Goal: Task Accomplishment & Management: Complete application form

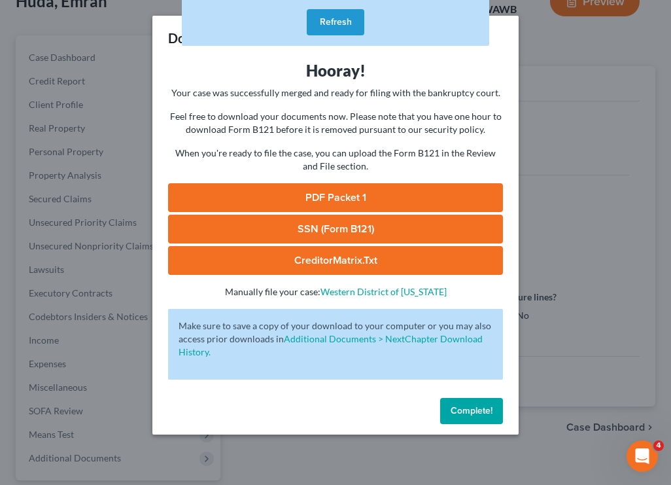
click at [456, 406] on span "Complete!" at bounding box center [472, 410] width 42 height 11
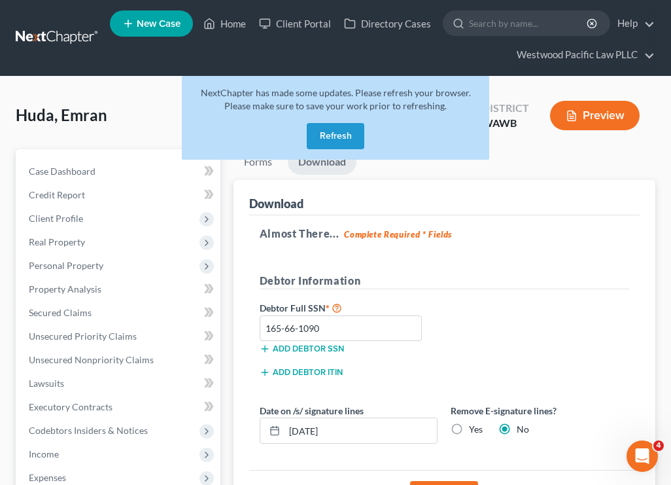
click at [354, 136] on button "Refresh" at bounding box center [336, 136] width 58 height 26
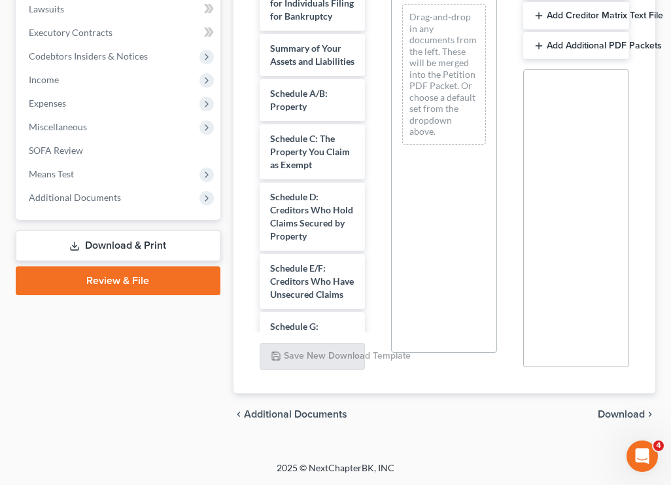
scroll to position [374, 0]
click at [133, 279] on link "Review & File" at bounding box center [118, 280] width 205 height 29
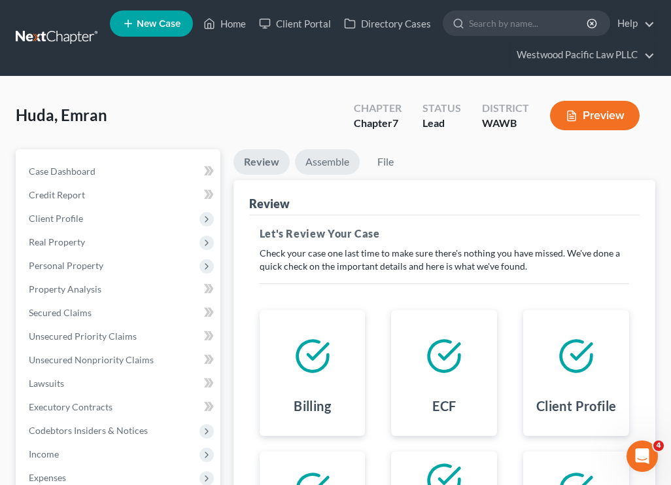
click at [334, 160] on link "Assemble" at bounding box center [327, 162] width 65 height 26
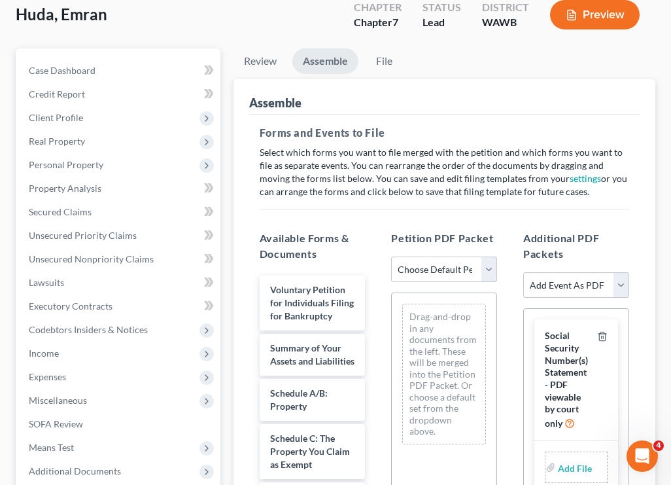
scroll to position [116, 0]
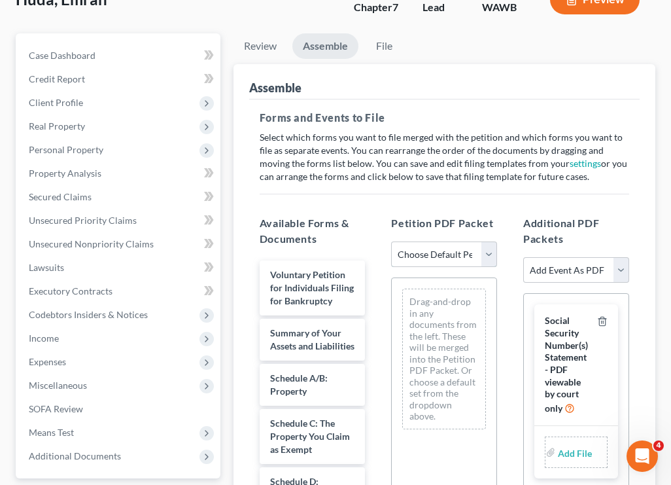
select select "1"
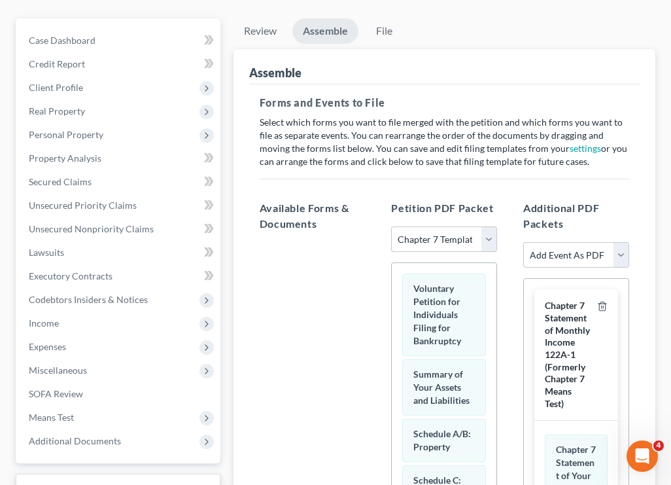
scroll to position [137, 0]
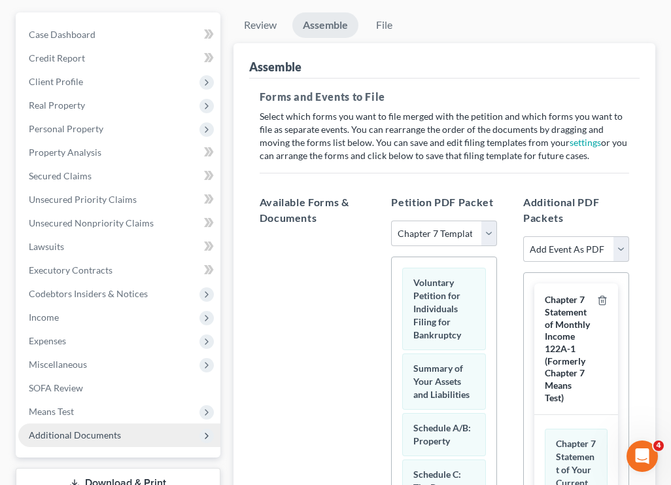
click at [88, 433] on span "Additional Documents" at bounding box center [75, 434] width 92 height 11
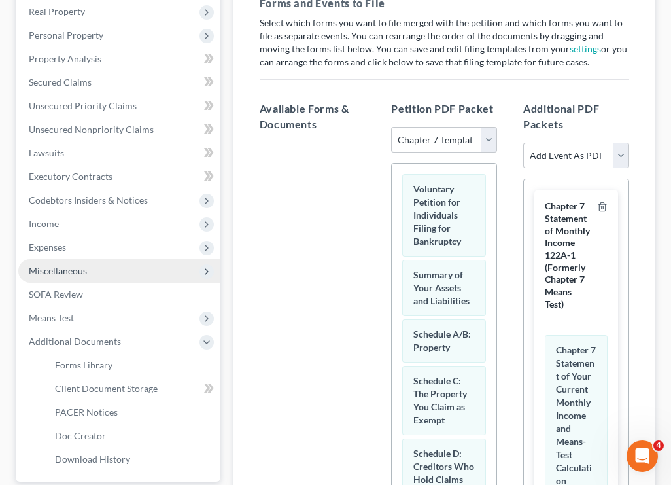
scroll to position [250, 0]
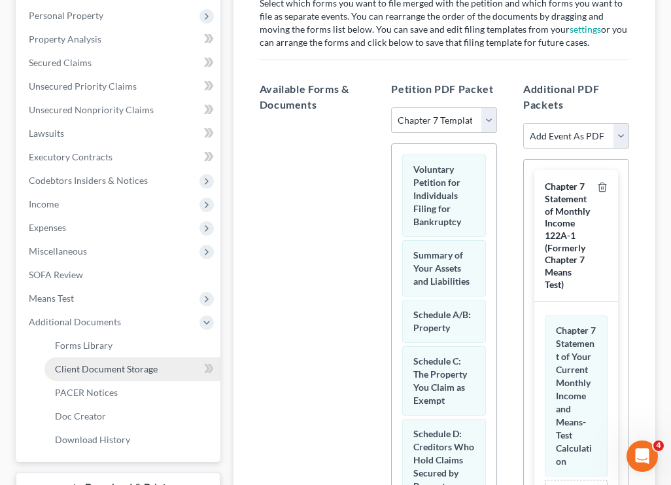
click at [142, 369] on span "Client Document Storage" at bounding box center [106, 368] width 103 height 11
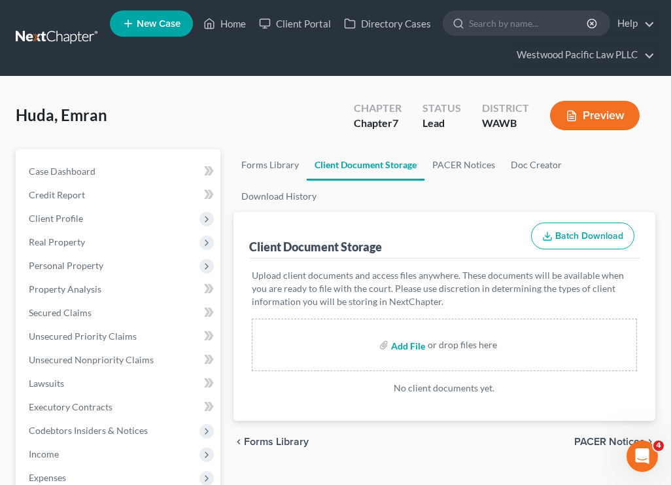
click at [408, 333] on input "file" at bounding box center [406, 345] width 31 height 24
type input "C:\fakepath\00134-WAW-CC-040017655.pdf"
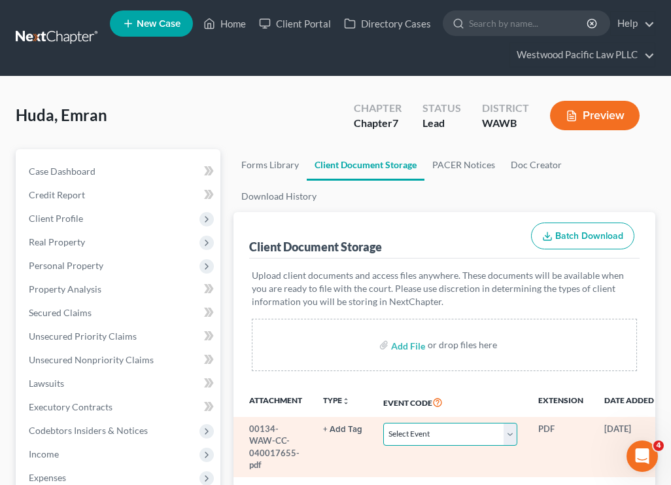
select select "0"
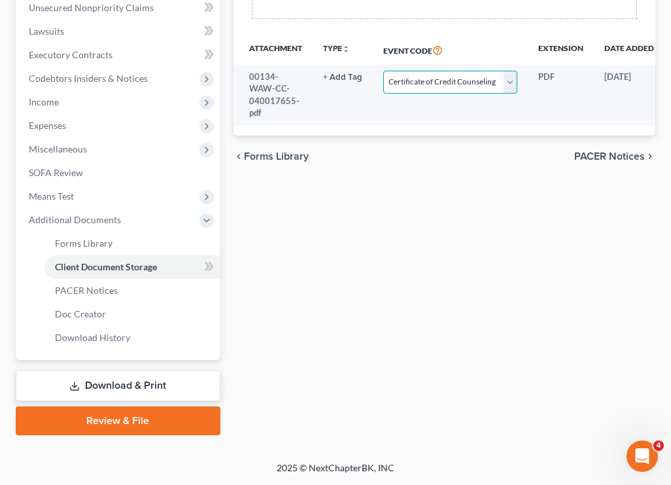
scroll to position [352, 0]
click at [164, 385] on link "Download & Print" at bounding box center [118, 385] width 205 height 31
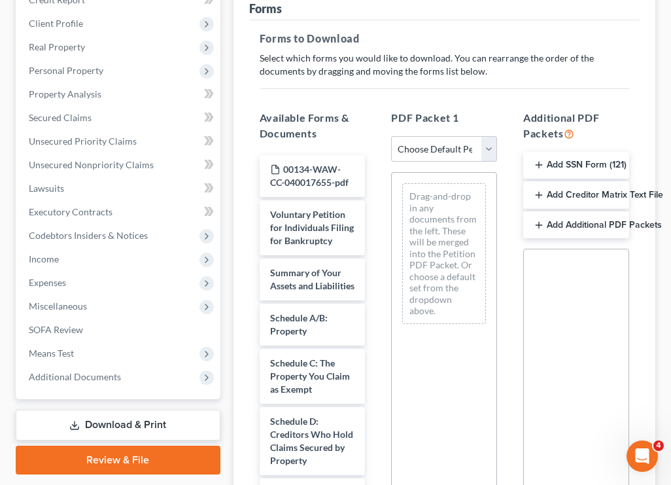
scroll to position [196, 0]
select select "0"
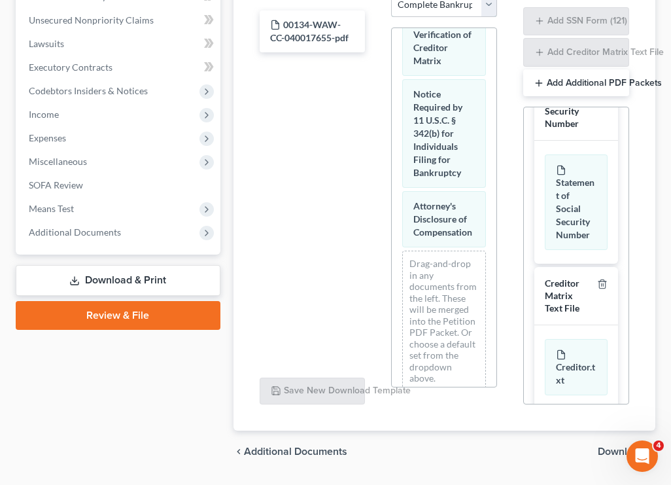
scroll to position [334, 0]
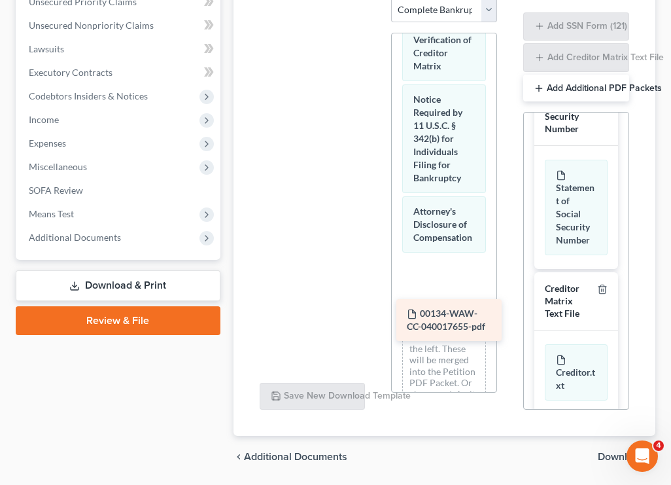
drag, startPoint x: 303, startPoint y: 33, endPoint x: 439, endPoint y: 313, distance: 310.7
click at [376, 12] on div "00134-WAW-CC-040017655-pdf 00134-WAW-CC-040017655-pdf" at bounding box center [312, 12] width 127 height 0
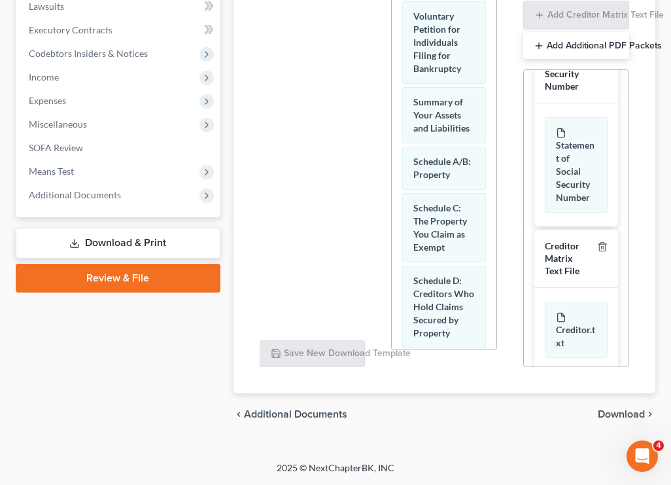
scroll to position [377, 0]
click at [157, 290] on link "Review & File" at bounding box center [118, 278] width 205 height 29
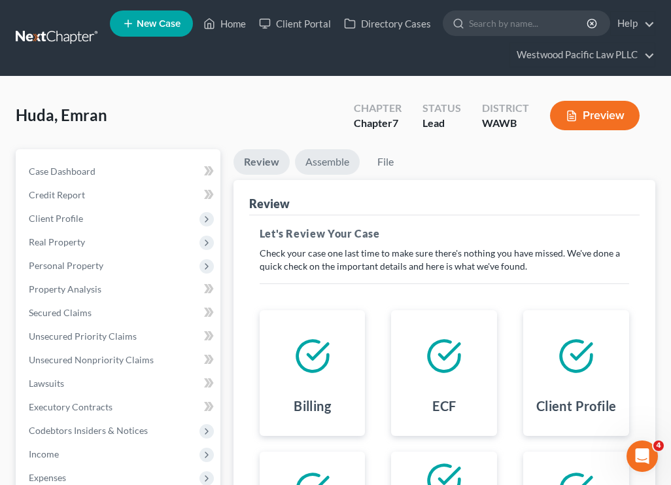
click at [338, 165] on link "Assemble" at bounding box center [327, 162] width 65 height 26
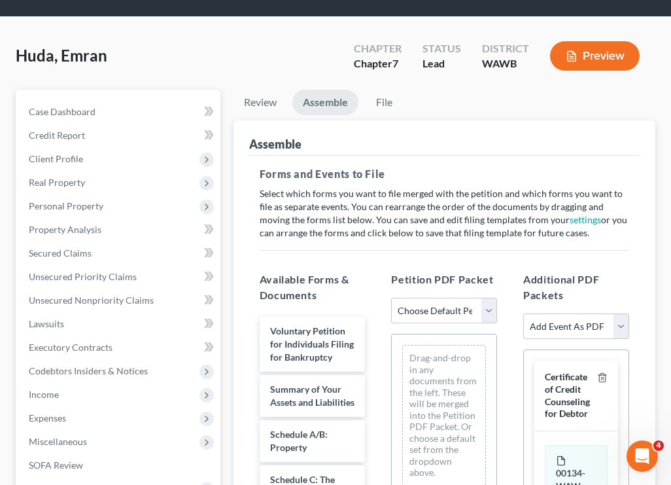
scroll to position [91, 0]
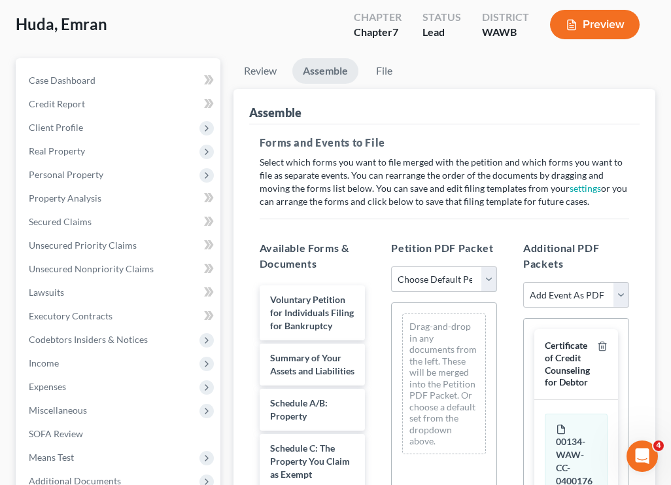
select select "1"
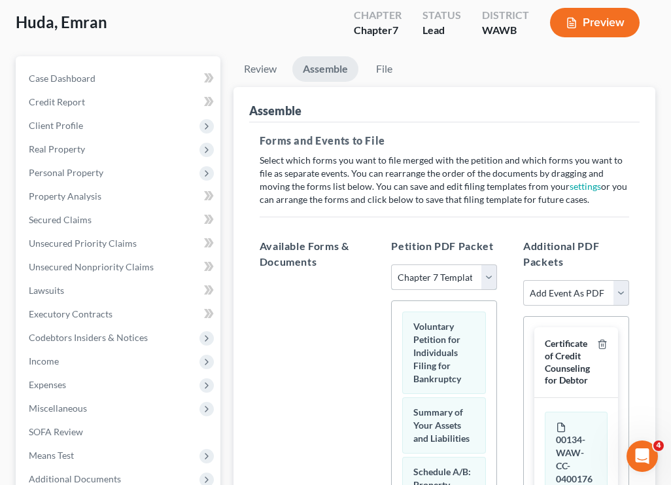
scroll to position [0, 0]
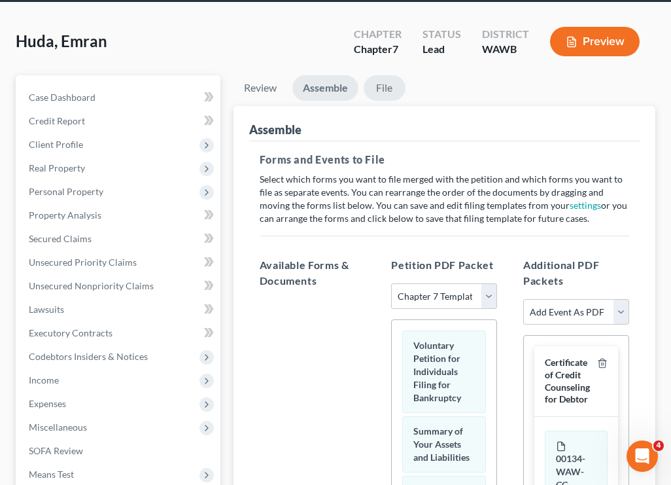
click at [387, 93] on link "File" at bounding box center [385, 88] width 42 height 26
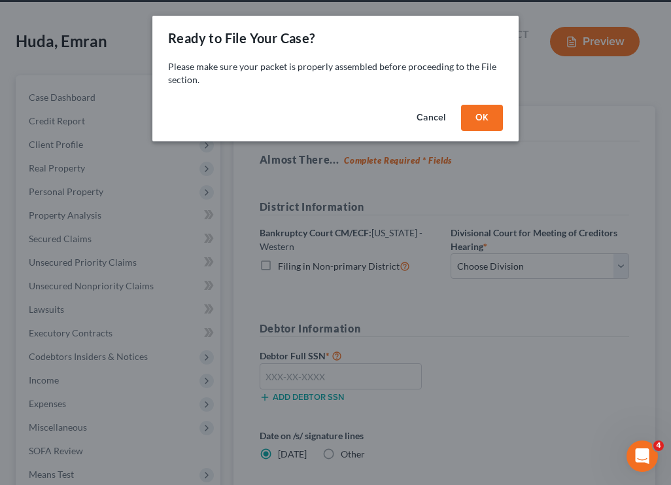
click at [480, 123] on button "OK" at bounding box center [482, 118] width 42 height 26
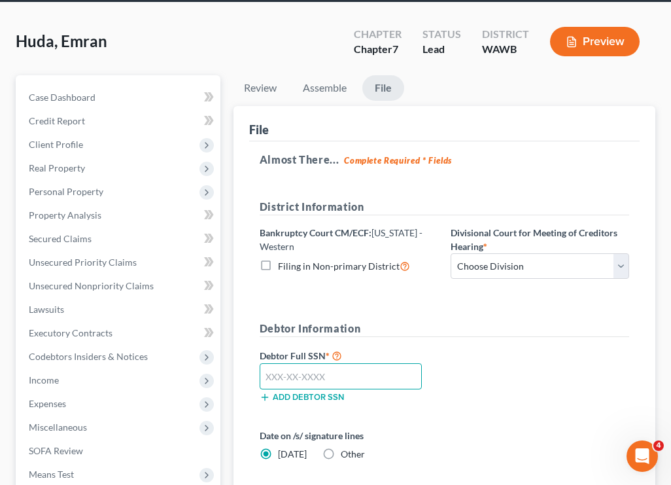
click at [306, 372] on input "text" at bounding box center [341, 376] width 162 height 26
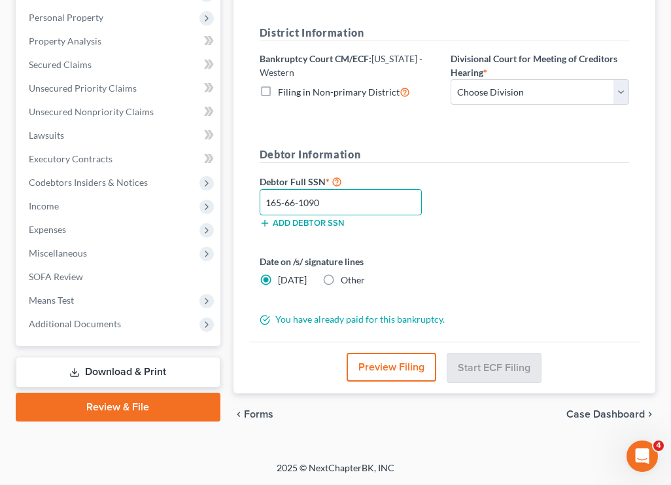
scroll to position [248, 0]
type input "165-66-1090"
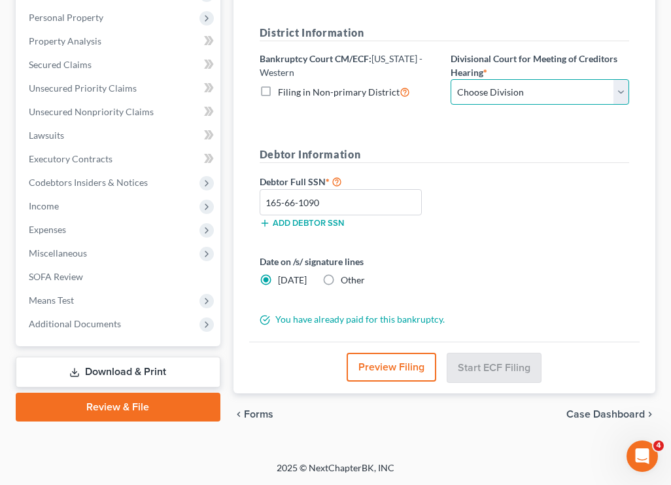
select select "0"
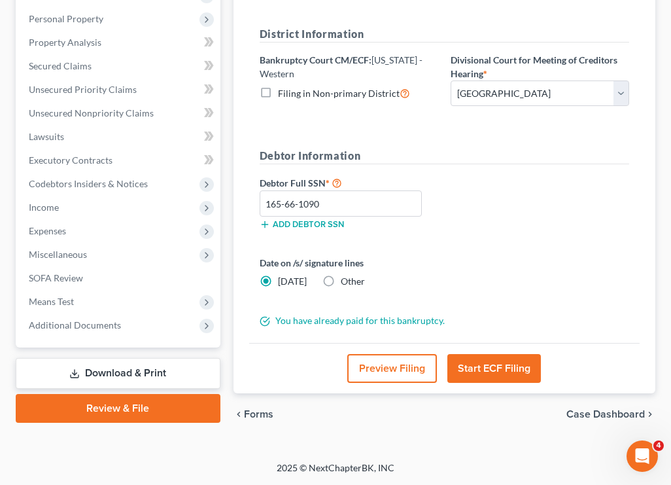
click at [512, 366] on button "Start ECF Filing" at bounding box center [494, 368] width 94 height 29
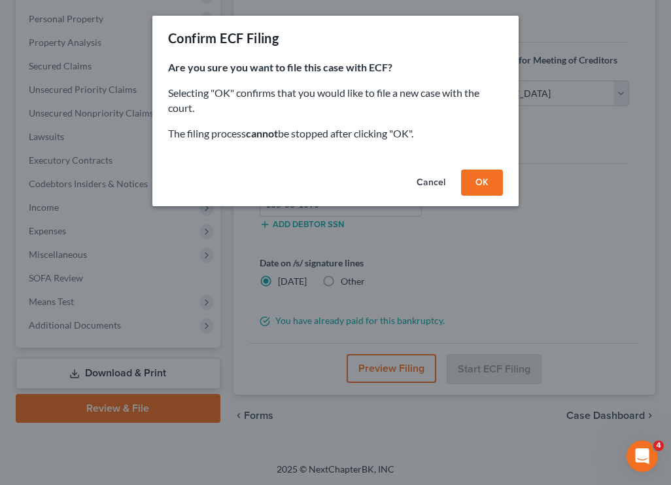
click at [480, 188] on button "OK" at bounding box center [482, 182] width 42 height 26
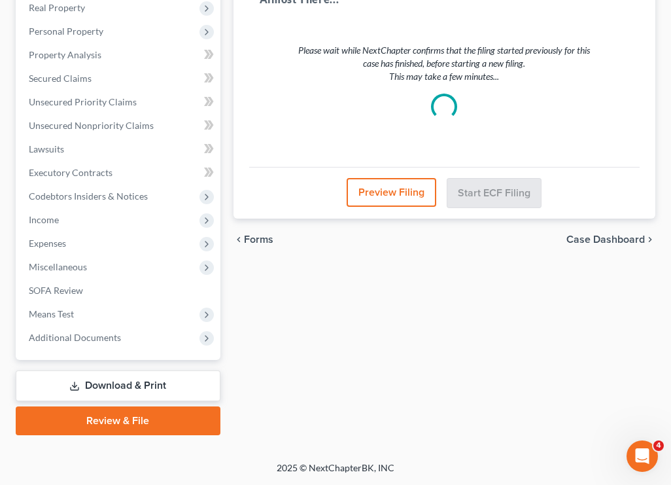
scroll to position [234, 0]
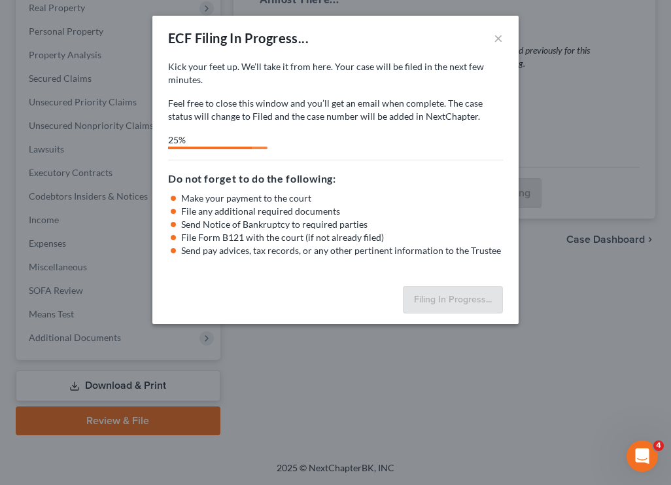
select select "0"
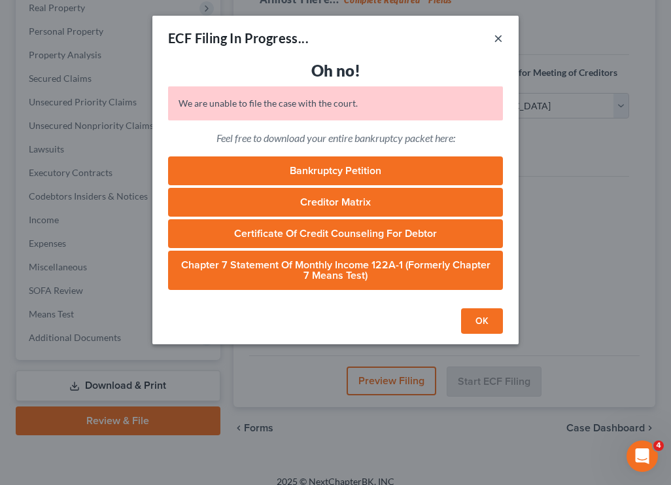
click at [499, 39] on button "×" at bounding box center [498, 38] width 9 height 16
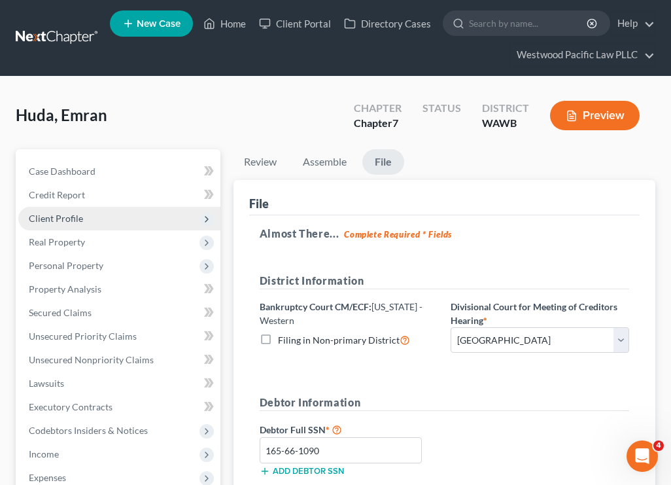
scroll to position [0, 0]
click at [88, 219] on span "Client Profile" at bounding box center [119, 219] width 202 height 24
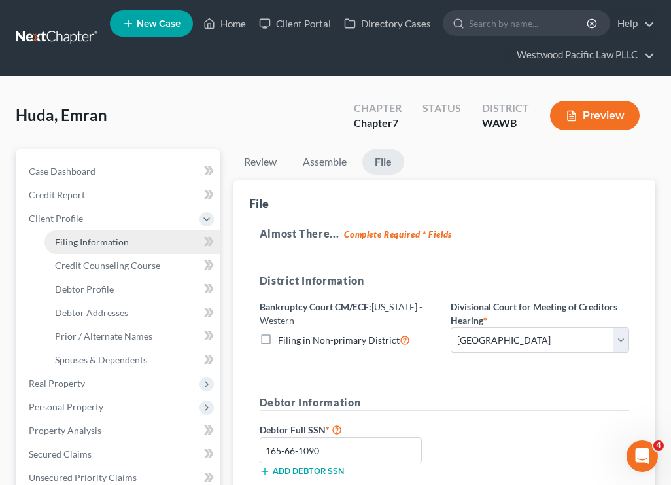
click at [105, 246] on span "Filing Information" at bounding box center [92, 241] width 74 height 11
select select "1"
select select "0"
select select "50"
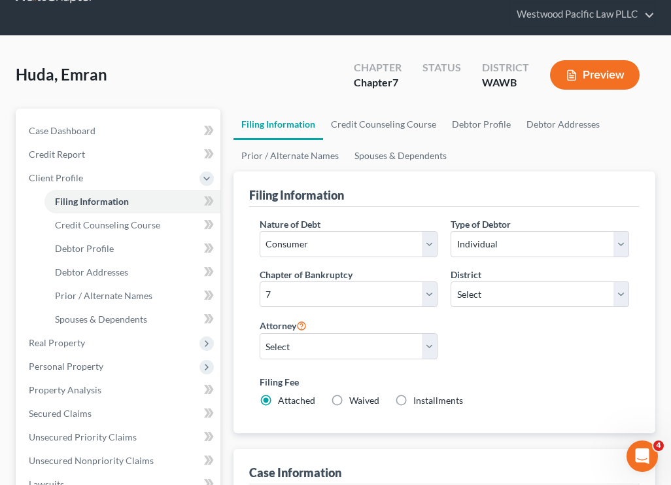
scroll to position [52, 0]
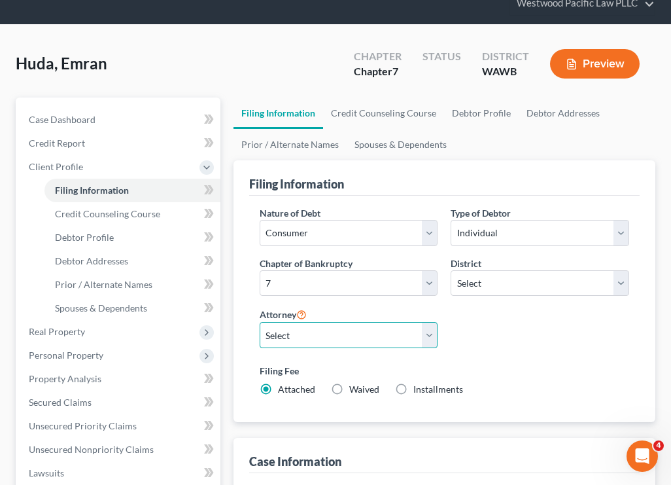
select select "3"
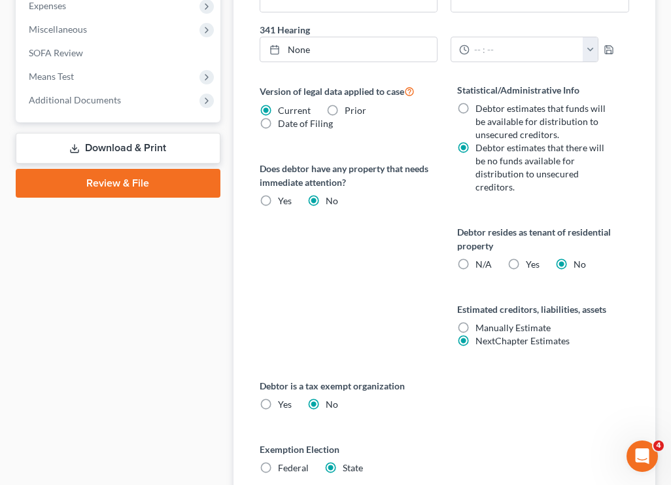
scroll to position [617, 0]
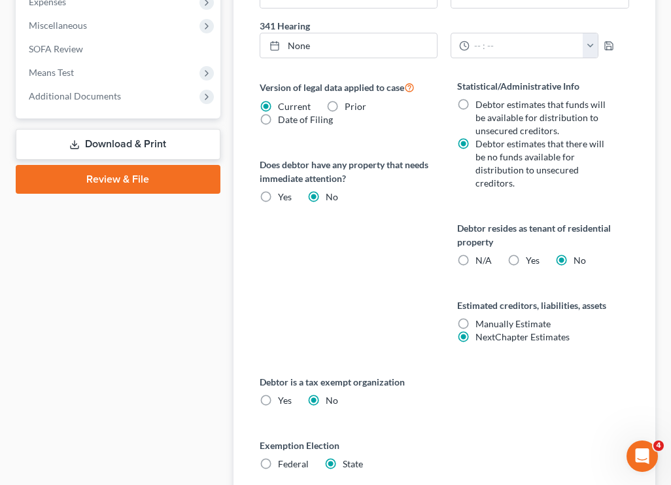
click at [138, 179] on link "Review & File" at bounding box center [118, 179] width 205 height 29
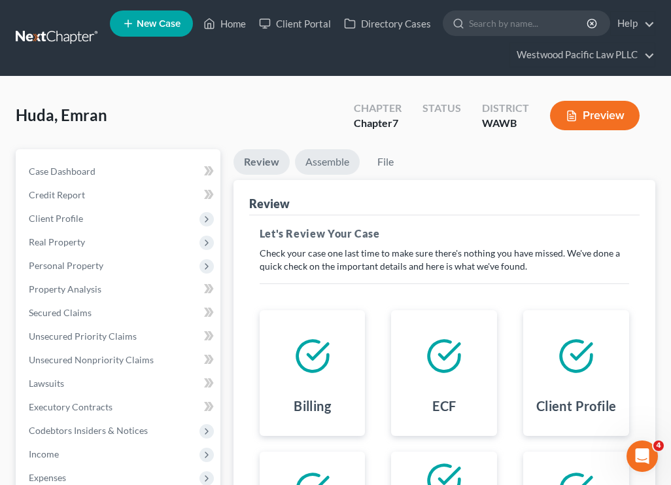
click at [339, 157] on link "Assemble" at bounding box center [327, 162] width 65 height 26
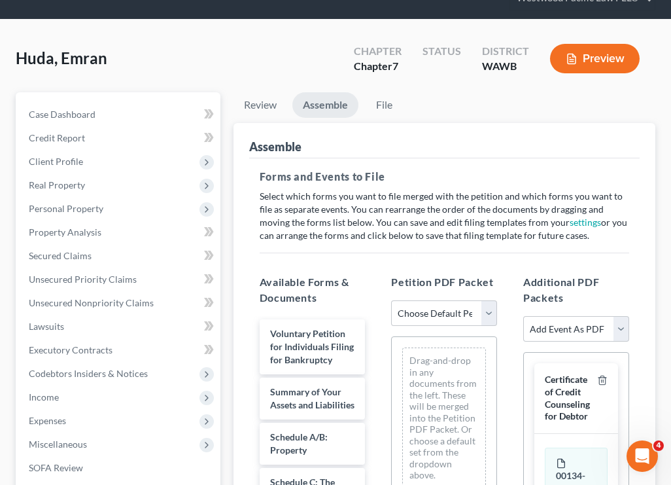
scroll to position [247, 0]
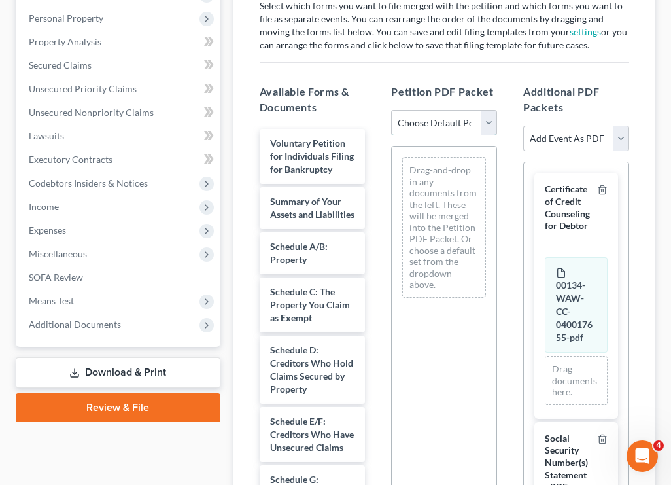
select select "1"
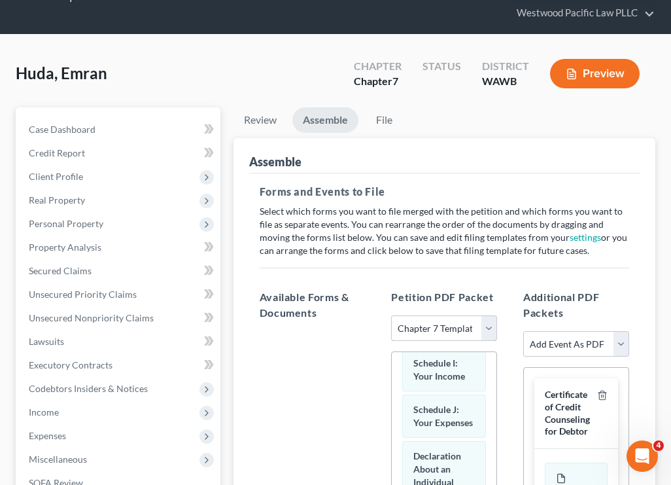
scroll to position [39, 0]
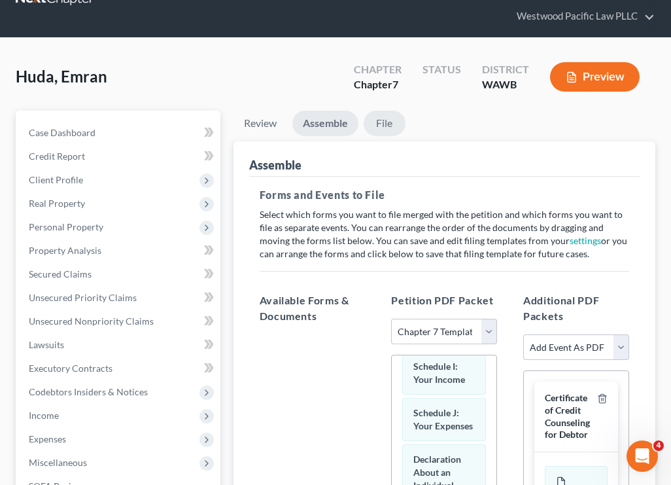
click at [383, 120] on link "File" at bounding box center [385, 124] width 42 height 26
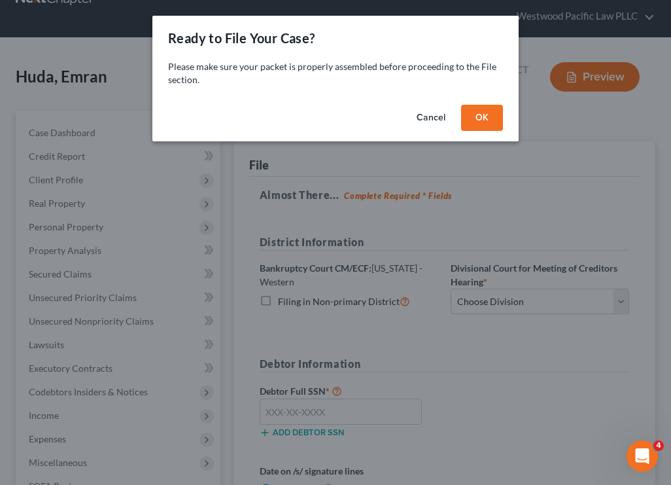
click at [480, 123] on button "OK" at bounding box center [482, 118] width 42 height 26
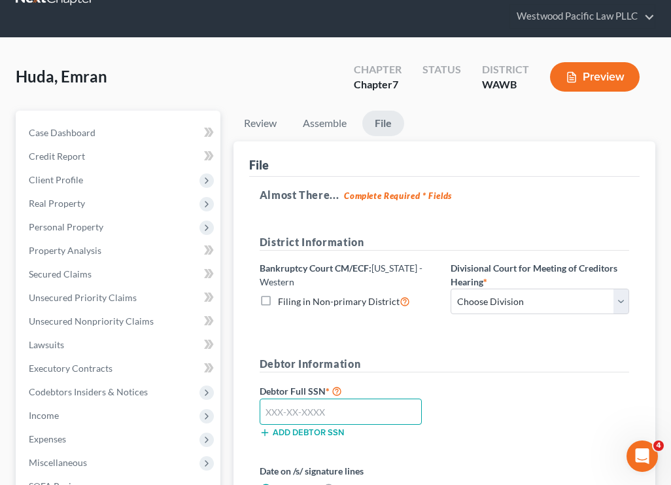
click at [315, 406] on input "text" at bounding box center [341, 411] width 162 height 26
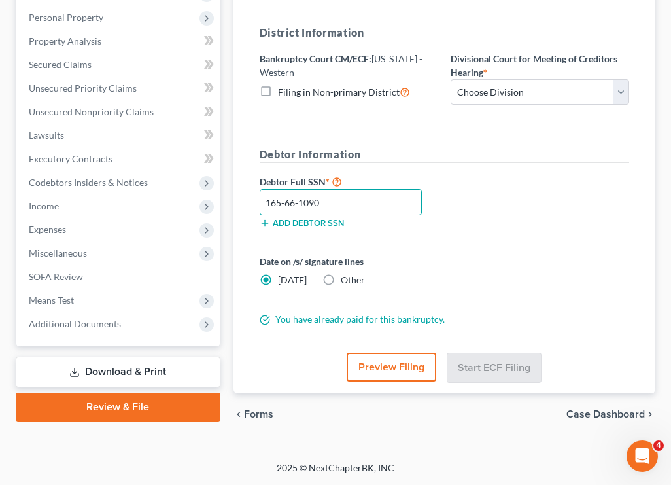
scroll to position [248, 0]
type input "165-66-1090"
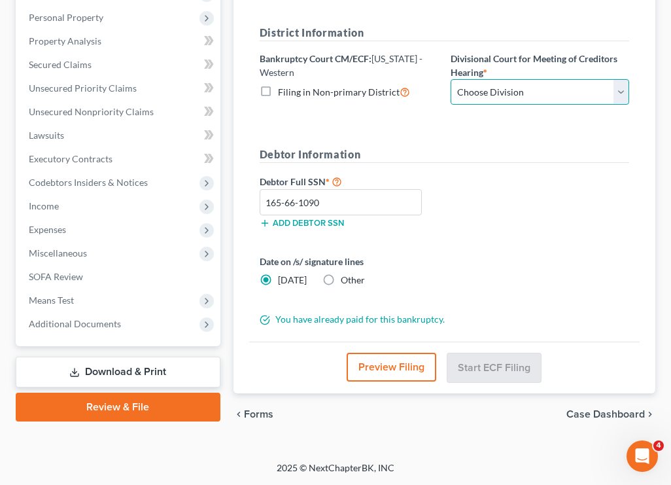
select select "0"
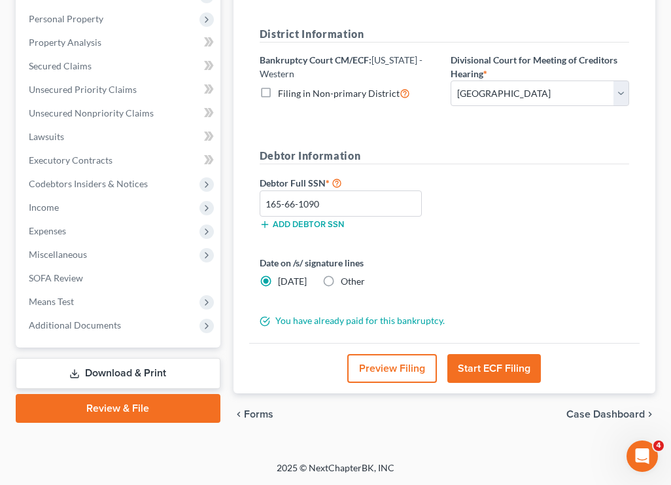
click at [500, 367] on button "Start ECF Filing" at bounding box center [494, 368] width 94 height 29
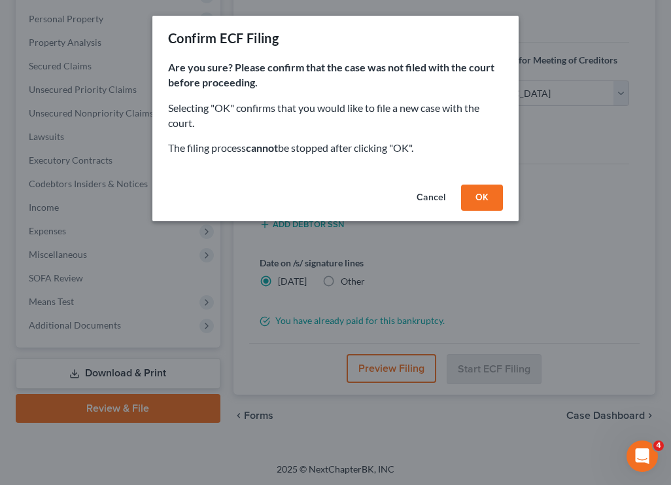
click at [493, 195] on button "OK" at bounding box center [482, 197] width 42 height 26
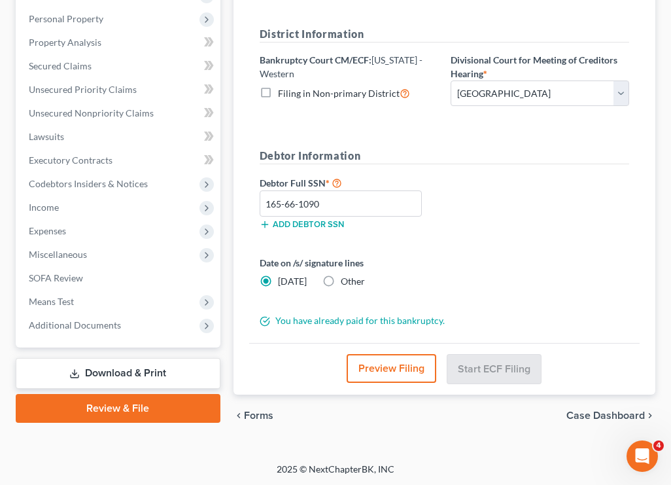
scroll to position [234, 0]
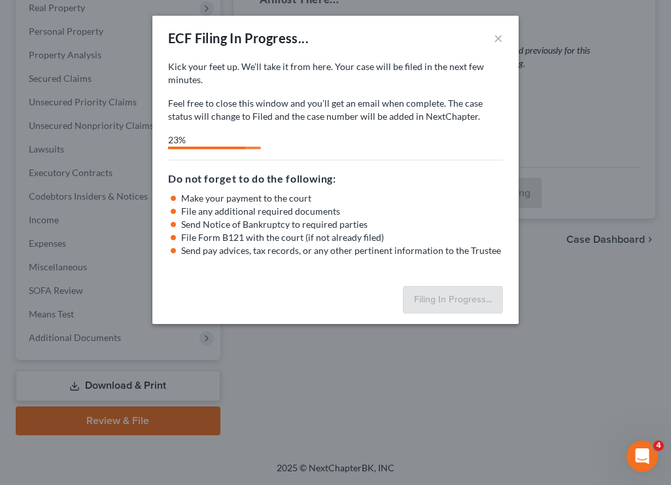
select select "0"
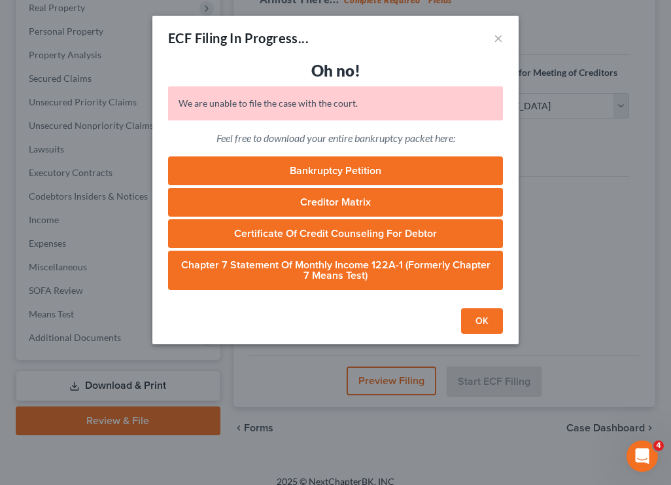
click at [485, 321] on button "OK" at bounding box center [482, 321] width 42 height 26
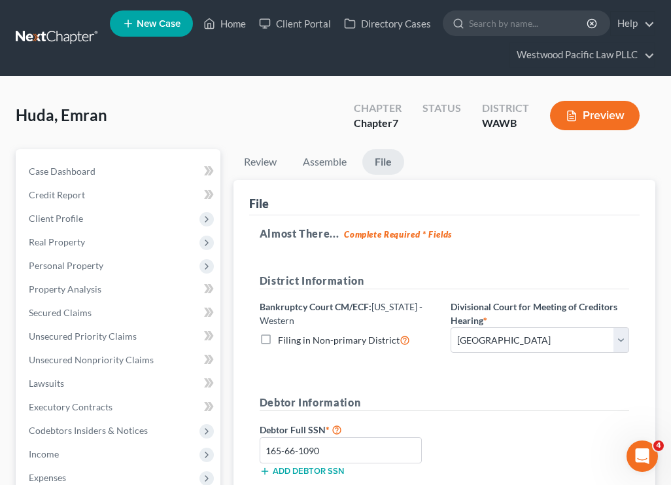
scroll to position [0, 0]
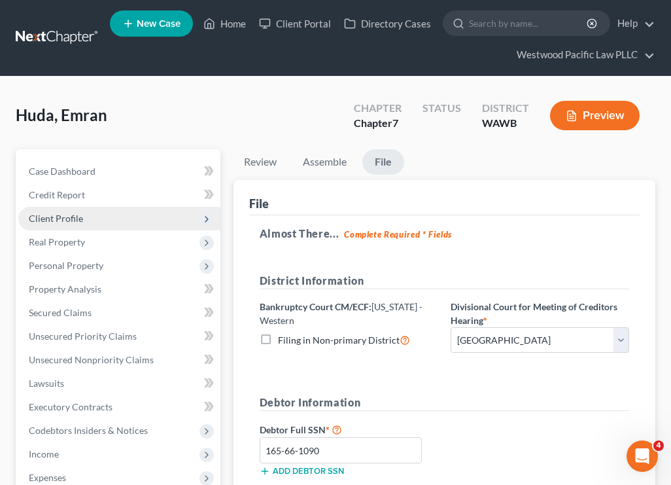
click at [113, 214] on span "Client Profile" at bounding box center [119, 219] width 202 height 24
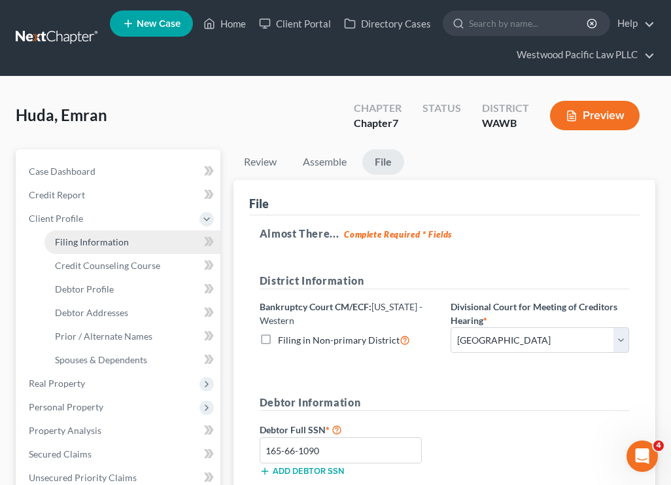
click at [130, 246] on link "Filing Information" at bounding box center [132, 242] width 176 height 24
select select "1"
select select "0"
select select "87"
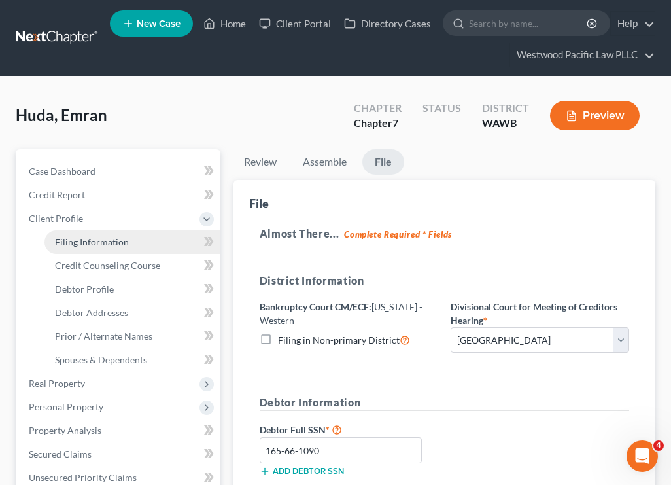
select select "3"
select select "50"
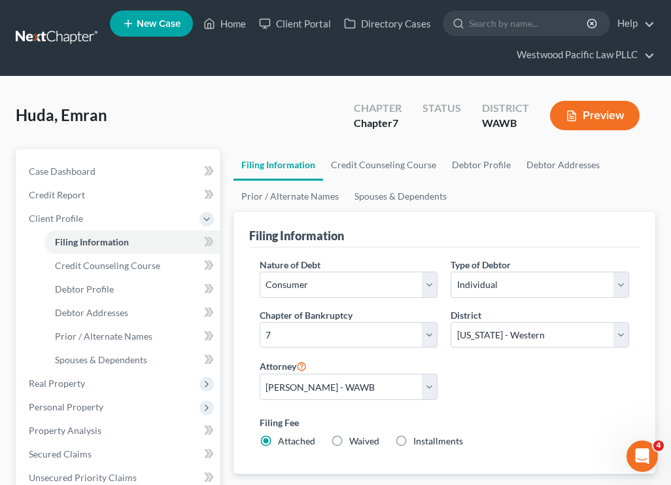
scroll to position [6, 0]
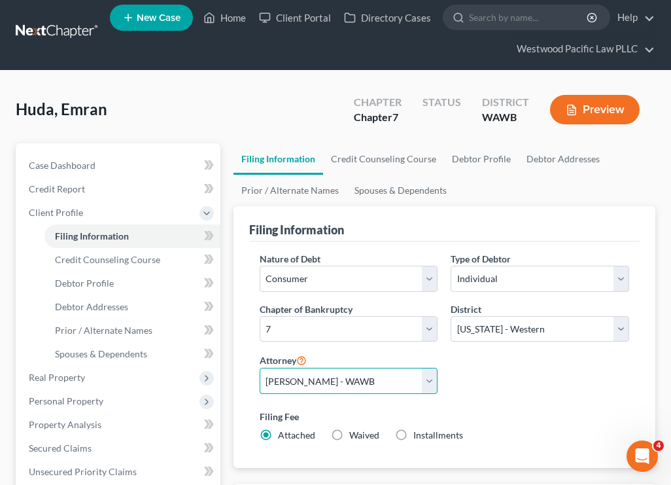
select select "4"
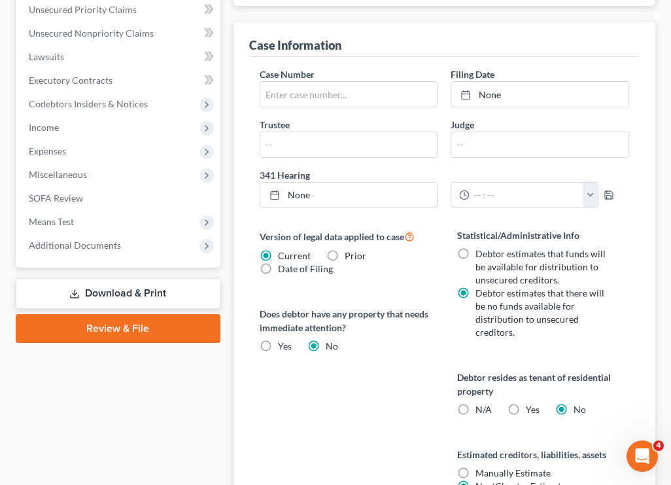
scroll to position [472, 0]
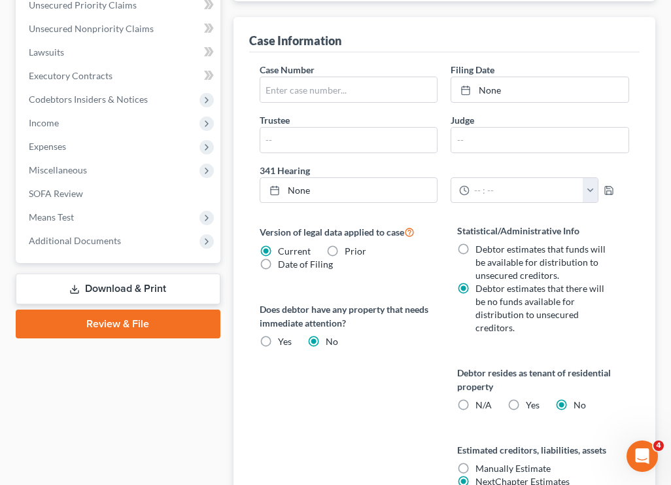
click at [150, 324] on link "Review & File" at bounding box center [118, 323] width 205 height 29
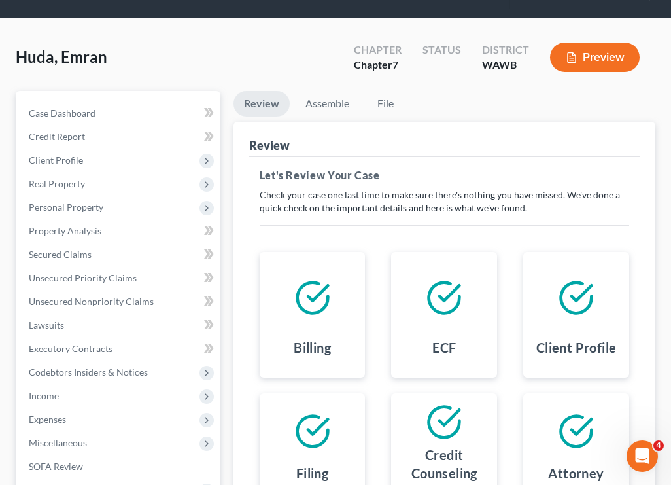
scroll to position [67, 0]
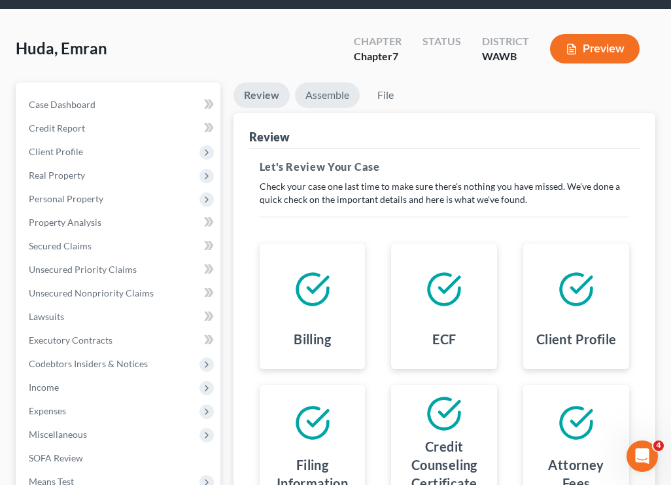
click at [332, 98] on link "Assemble" at bounding box center [327, 95] width 65 height 26
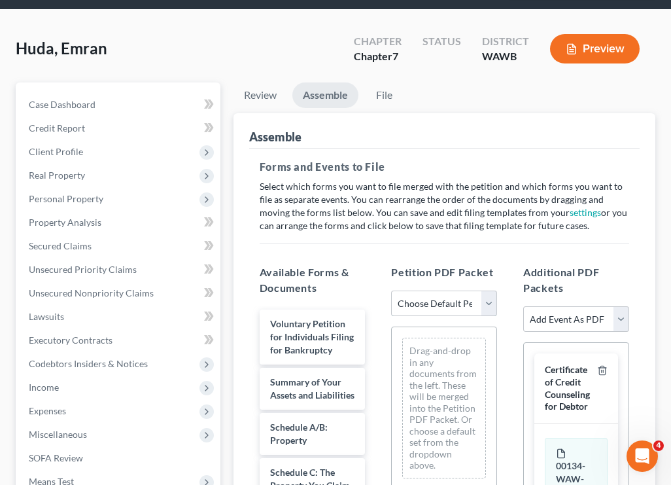
select select "1"
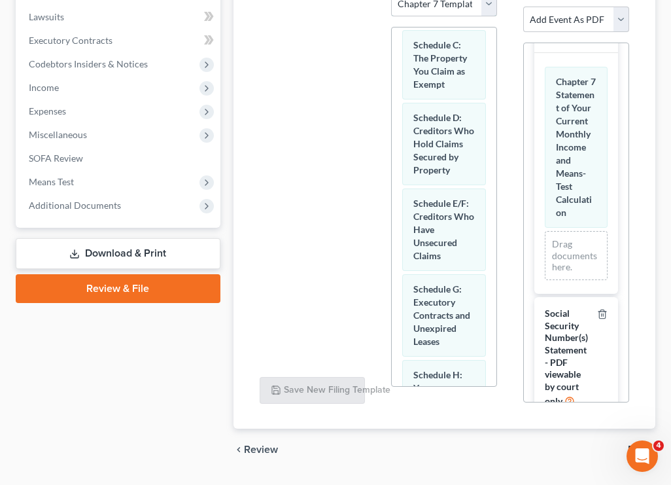
scroll to position [355, 0]
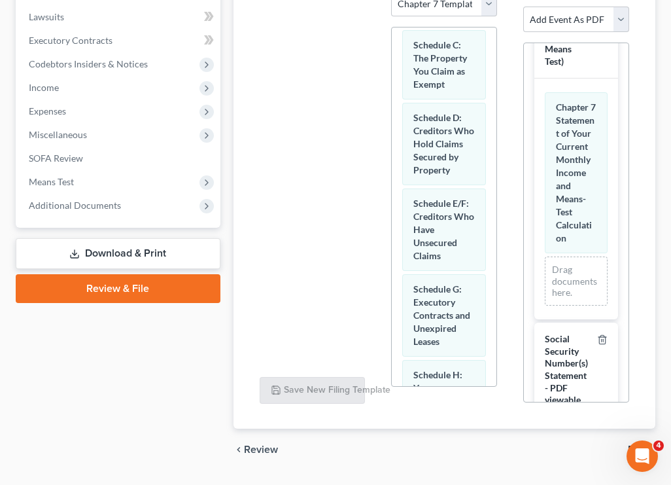
click at [146, 251] on link "Download & Print" at bounding box center [118, 253] width 205 height 31
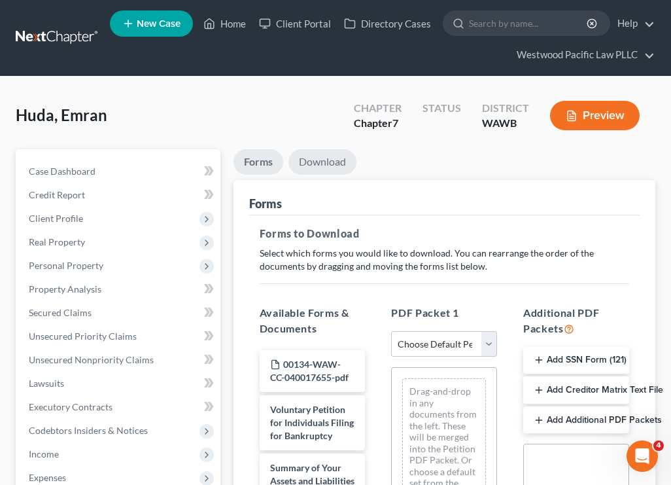
click at [320, 164] on link "Download" at bounding box center [323, 162] width 68 height 26
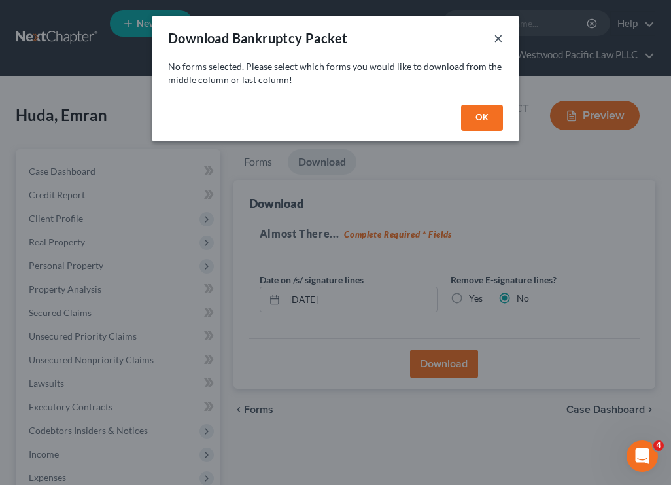
click at [498, 43] on button "×" at bounding box center [498, 38] width 9 height 16
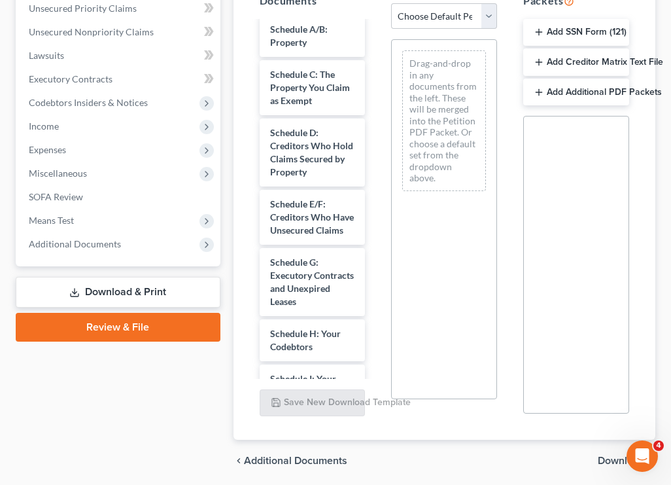
scroll to position [82, 0]
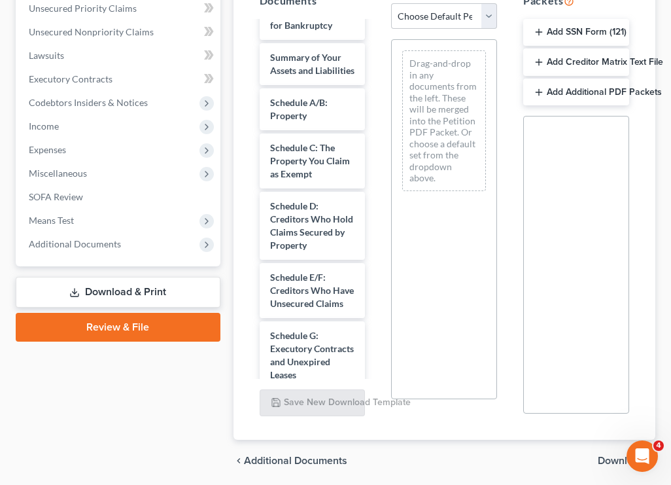
click at [568, 39] on button "Add SSN Form (121)" at bounding box center [576, 32] width 106 height 27
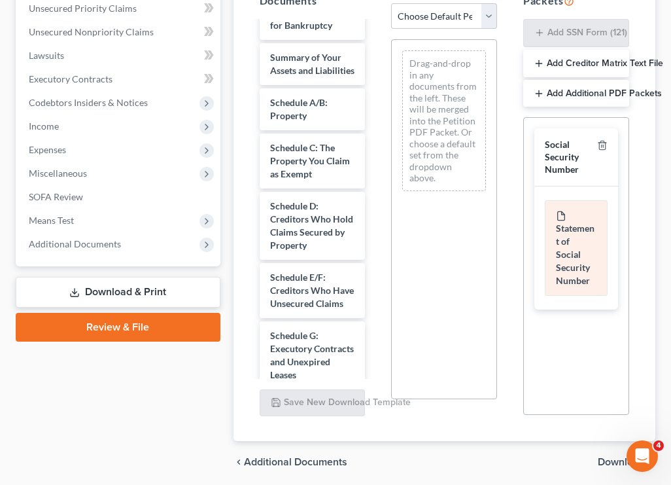
click at [578, 233] on div "Statement of Social Security Number" at bounding box center [576, 248] width 63 height 96
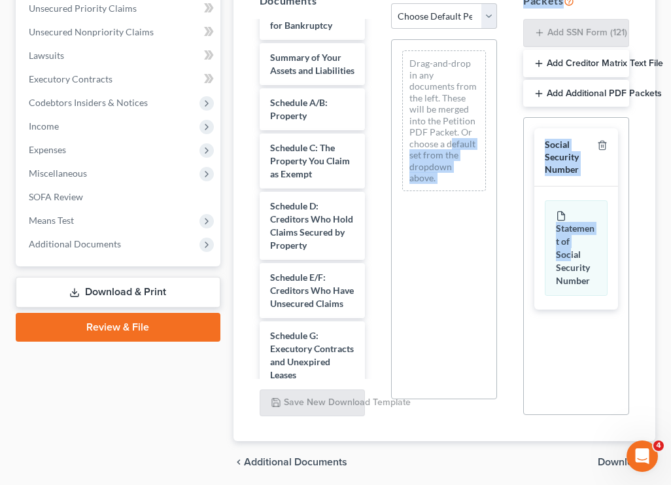
drag, startPoint x: 586, startPoint y: 243, endPoint x: 453, endPoint y: 145, distance: 164.6
click at [453, 144] on div "Available Forms & Documents 00134-WAW-CC-040017655-pdf Voluntary Petition for I…" at bounding box center [445, 196] width 396 height 459
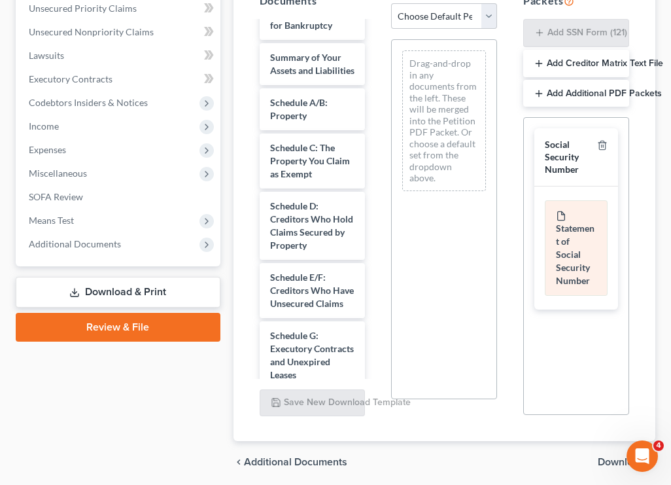
click at [563, 240] on div "Statement of Social Security Number" at bounding box center [576, 248] width 63 height 96
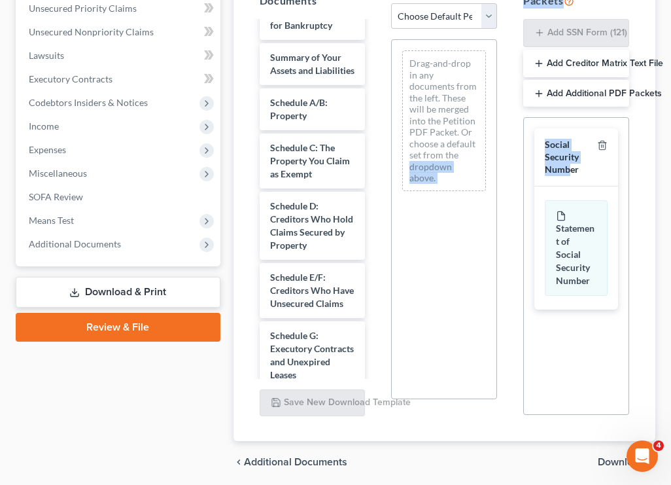
drag, startPoint x: 570, startPoint y: 164, endPoint x: 510, endPoint y: 151, distance: 62.2
click at [510, 150] on div "Available Forms & Documents 00134-WAW-CC-040017655-pdf Voluntary Petition for I…" at bounding box center [445, 196] width 396 height 459
click at [468, 133] on div "Drag-and-drop in any documents from the left. These will be merged into the Pet…" at bounding box center [444, 120] width 84 height 141
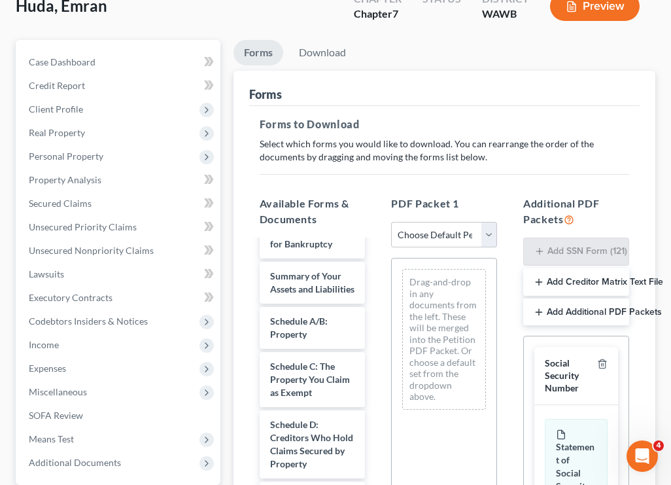
scroll to position [89, 0]
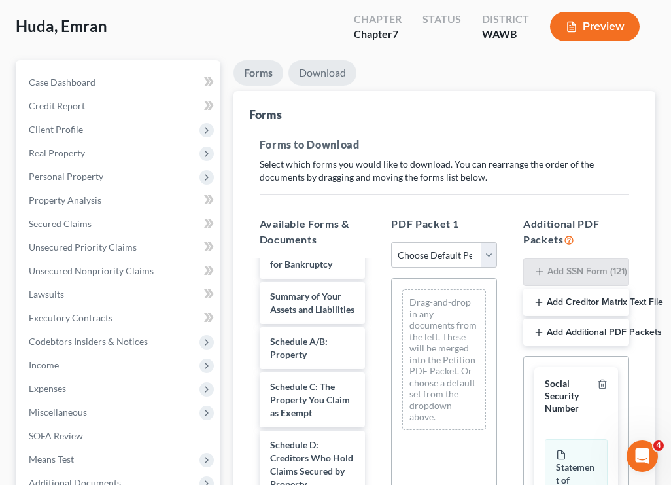
click at [327, 70] on link "Download" at bounding box center [323, 73] width 68 height 26
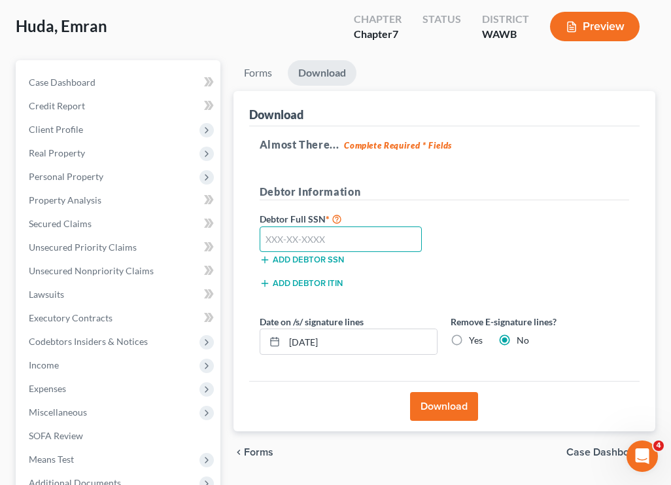
click at [294, 238] on input "text" at bounding box center [341, 239] width 162 height 26
type input "165-66-1090"
click at [442, 406] on button "Download" at bounding box center [444, 406] width 68 height 29
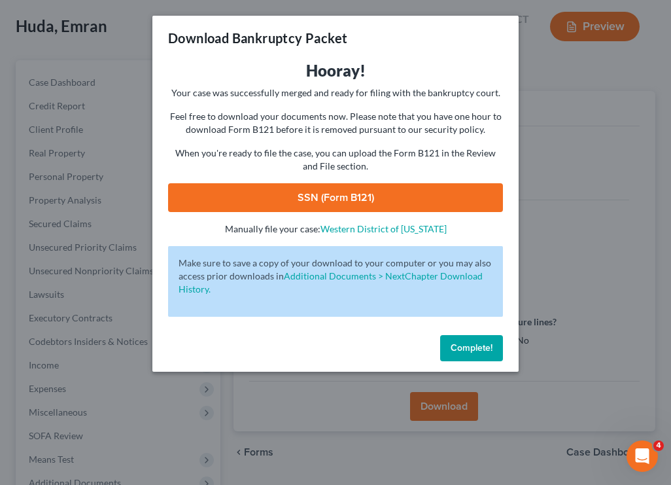
click at [362, 194] on link "SSN (Form B121)" at bounding box center [335, 197] width 335 height 29
click at [453, 343] on span "Complete!" at bounding box center [472, 347] width 42 height 11
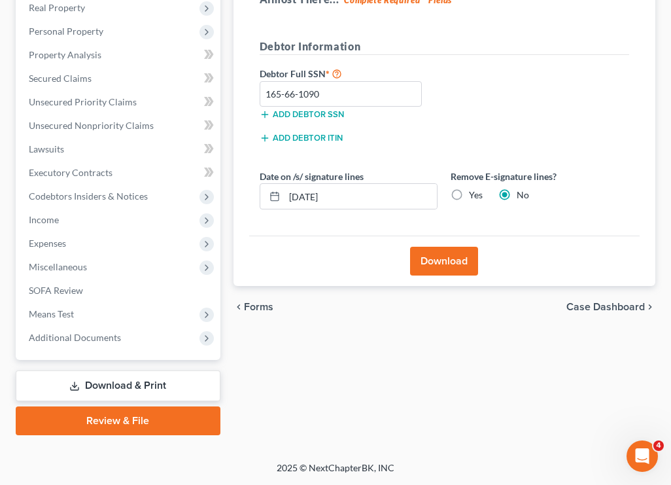
scroll to position [234, 0]
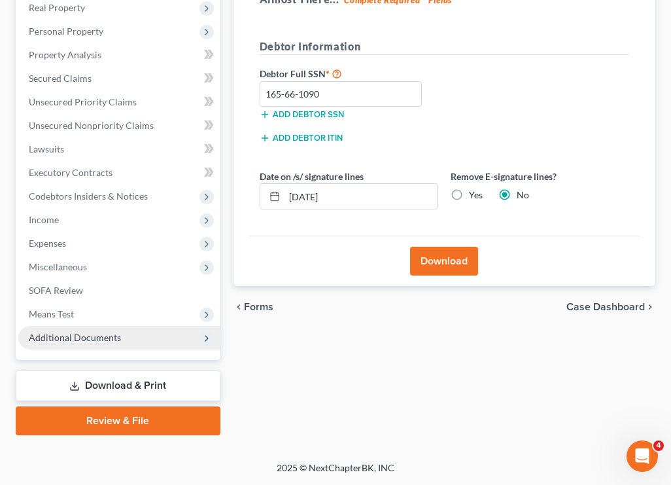
click at [136, 343] on span "Additional Documents" at bounding box center [119, 338] width 202 height 24
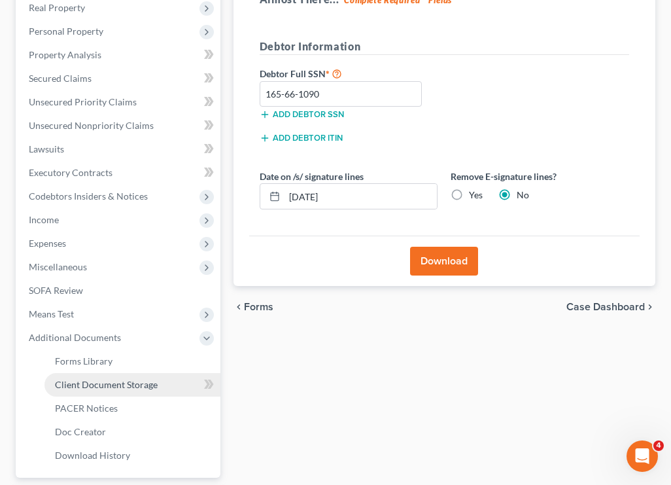
click at [133, 384] on span "Client Document Storage" at bounding box center [106, 384] width 103 height 11
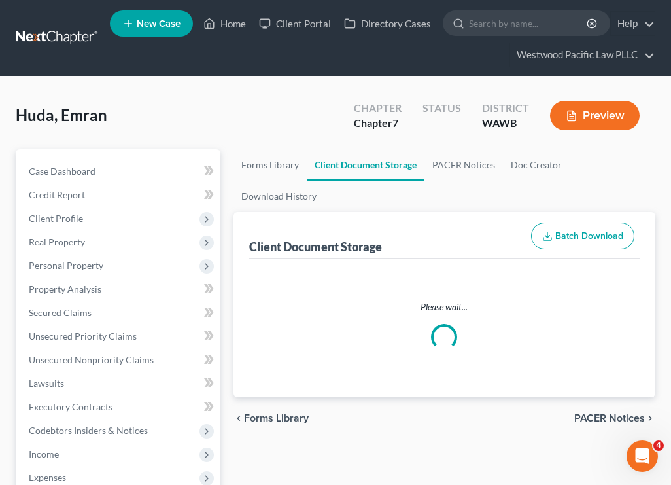
select select "0"
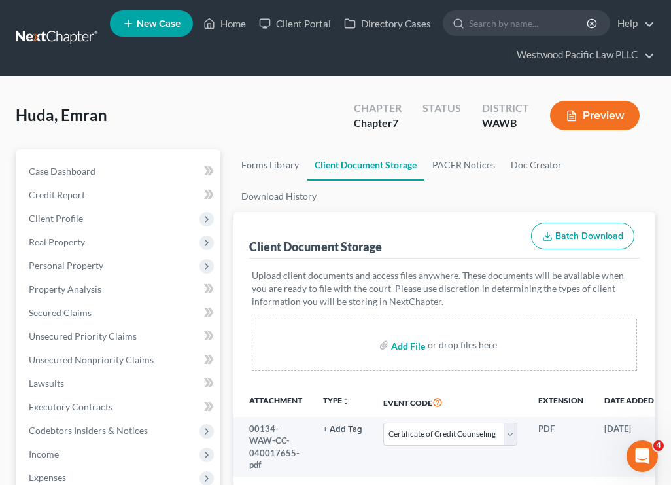
click at [408, 333] on input "file" at bounding box center [406, 345] width 31 height 24
type input "C:\fakepath\SSS.pdf"
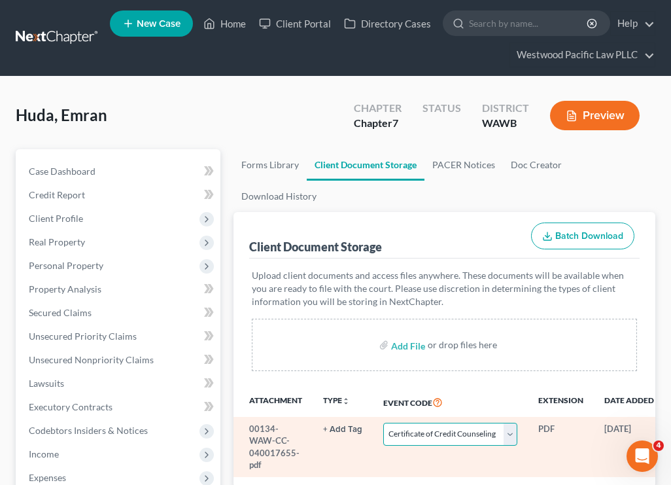
select select "0"
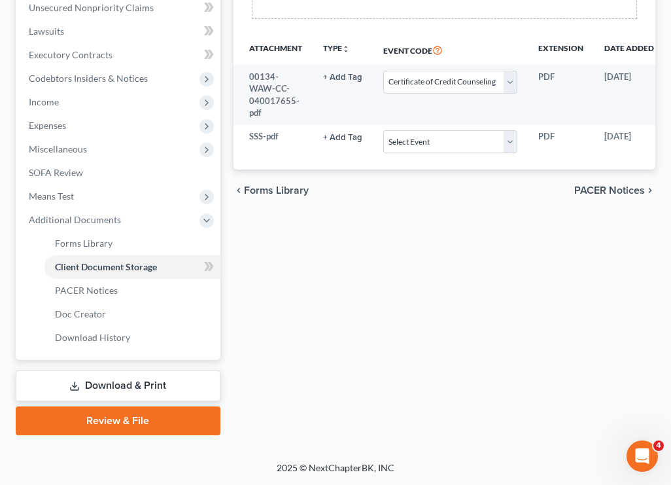
scroll to position [352, 0]
click at [134, 418] on link "Review & File" at bounding box center [118, 420] width 205 height 29
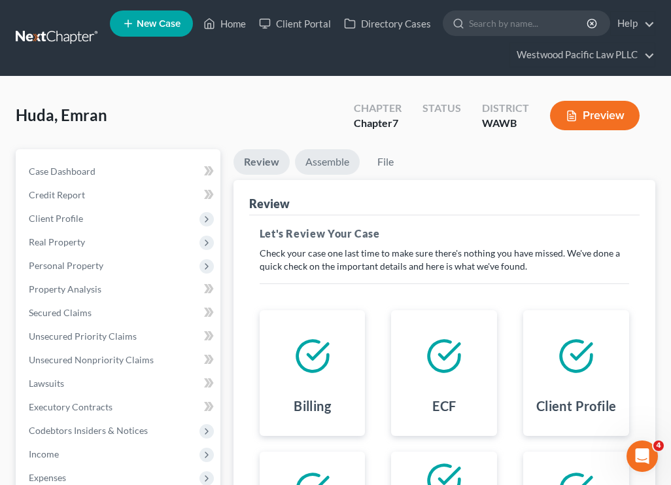
click at [338, 160] on link "Assemble" at bounding box center [327, 162] width 65 height 26
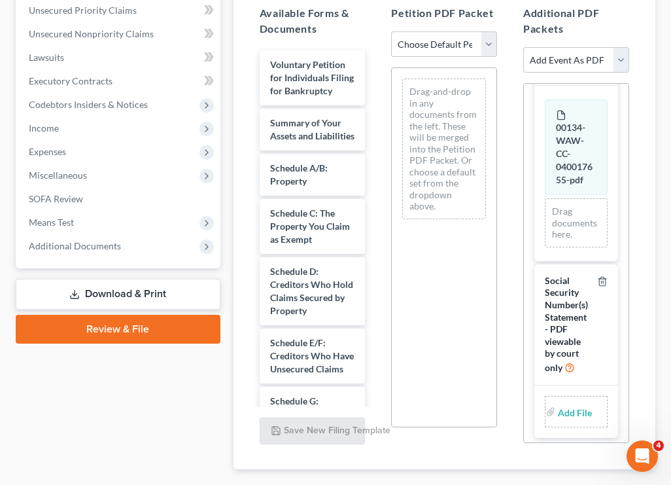
scroll to position [79, 0]
click at [566, 408] on input "file" at bounding box center [573, 412] width 31 height 24
type input "C:\fakepath\SSS.pdf"
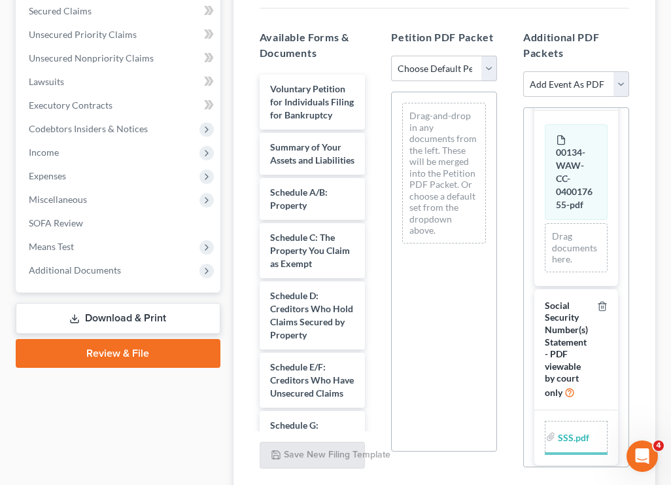
scroll to position [291, 0]
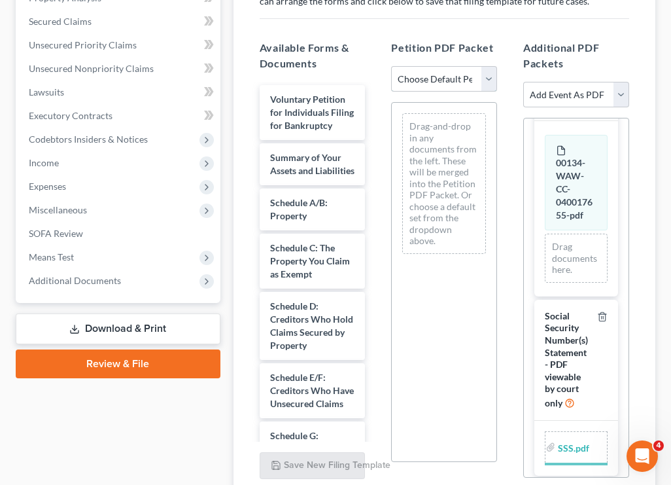
select select "1"
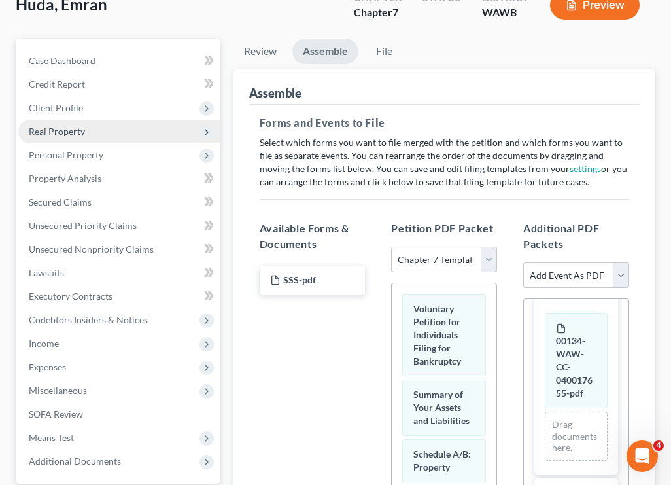
scroll to position [46, 0]
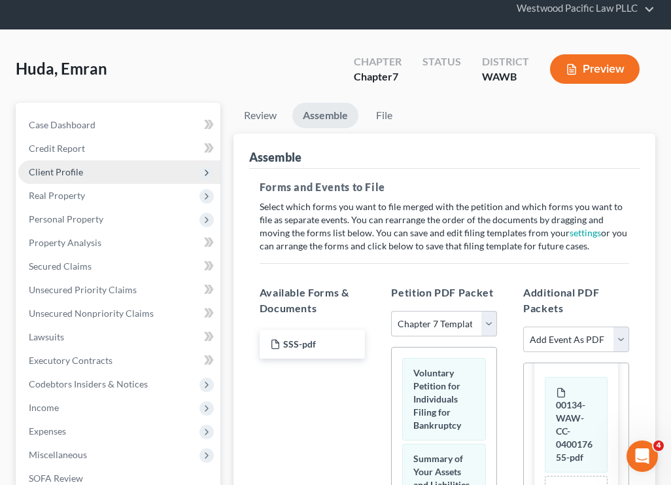
click at [90, 171] on span "Client Profile" at bounding box center [119, 172] width 202 height 24
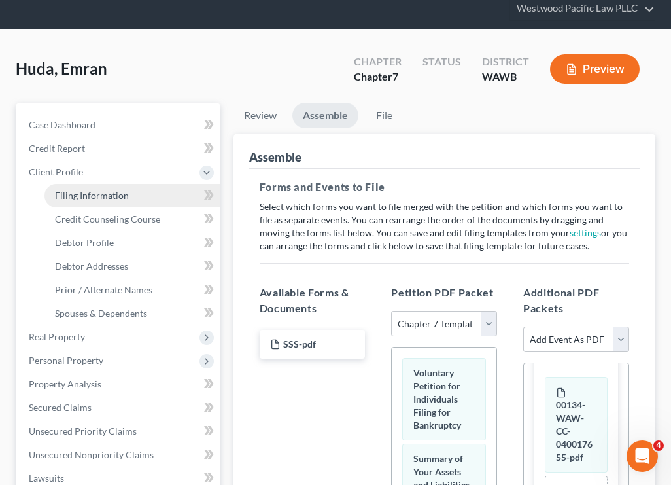
click at [122, 196] on span "Filing Information" at bounding box center [92, 195] width 74 height 11
select select "1"
select select "0"
select select "87"
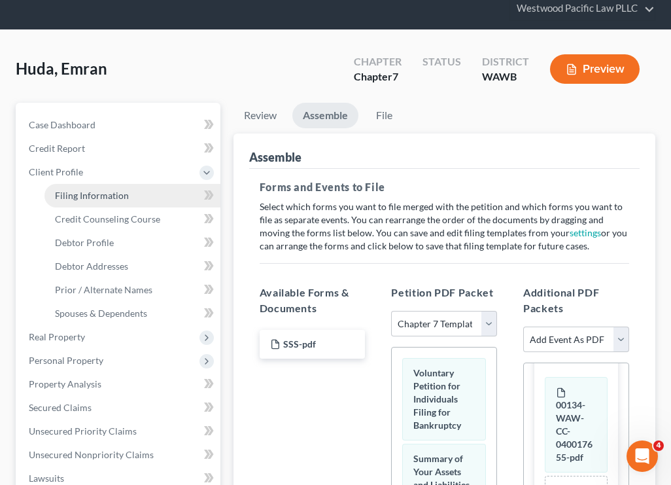
select select "4"
select select "50"
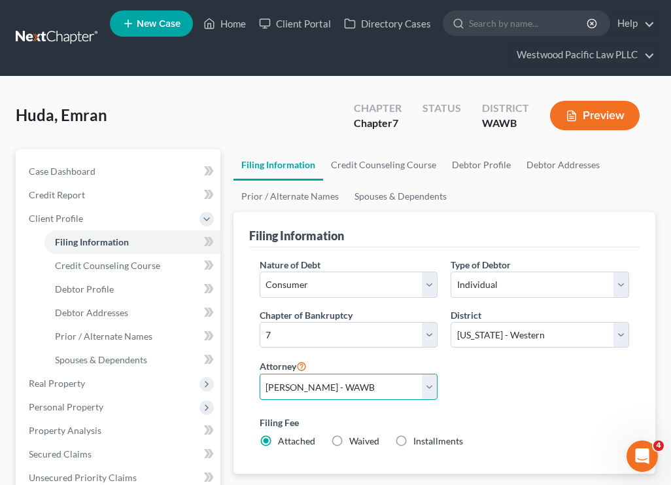
select select "2"
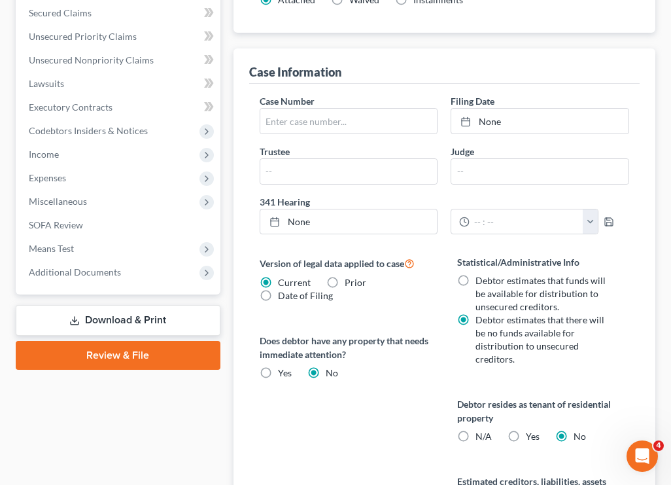
scroll to position [465, 0]
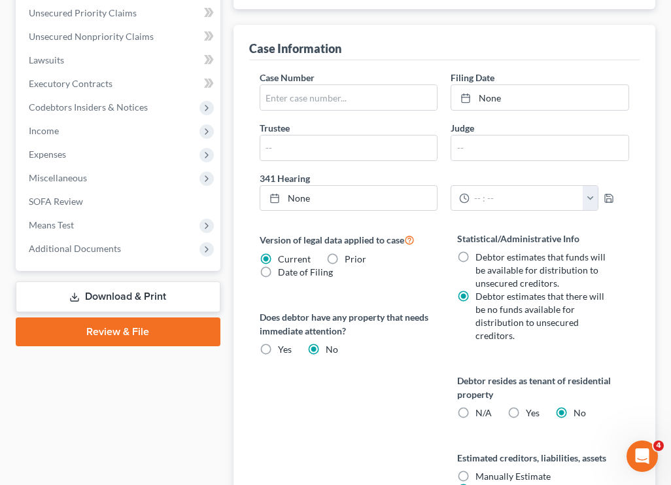
click at [160, 333] on link "Review & File" at bounding box center [118, 331] width 205 height 29
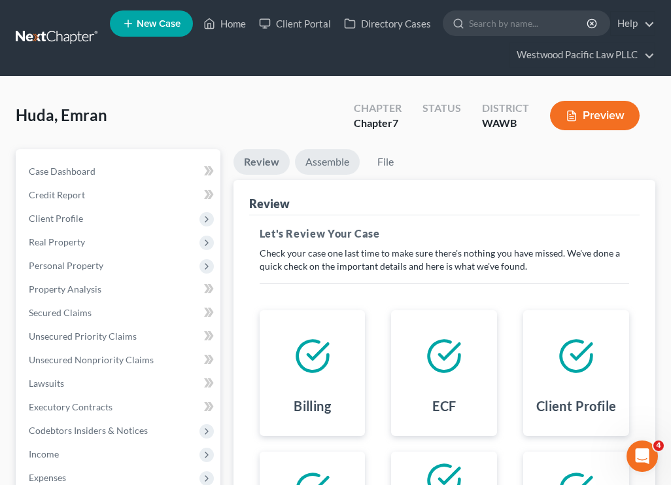
click at [333, 165] on link "Assemble" at bounding box center [327, 162] width 65 height 26
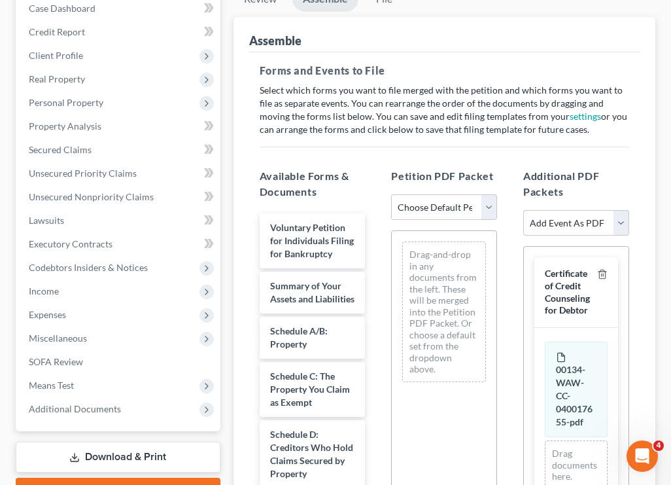
scroll to position [177, 0]
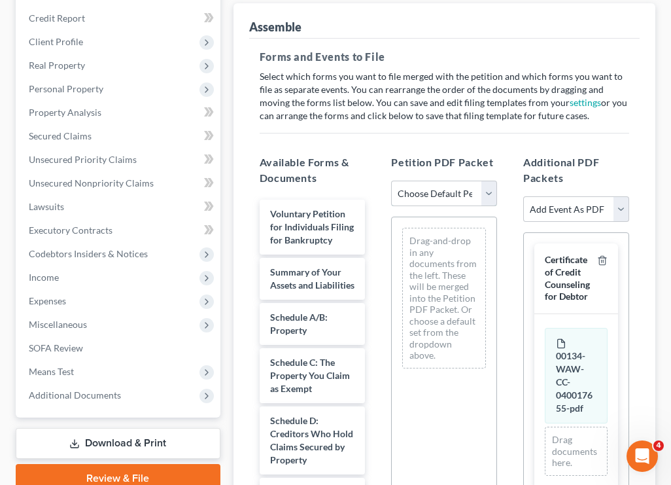
select select "1"
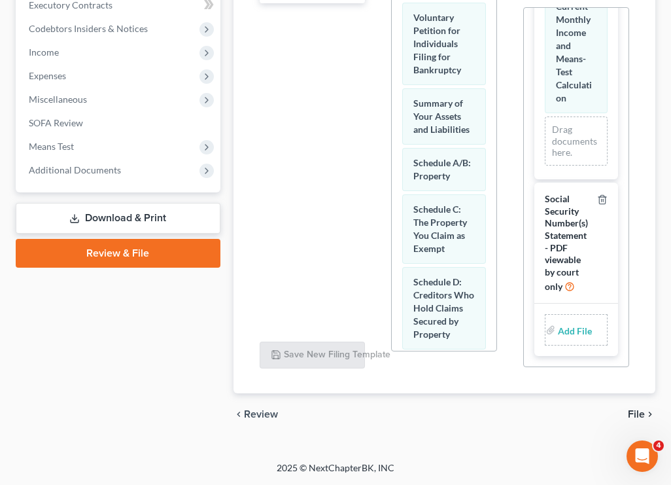
scroll to position [462, 0]
click at [567, 330] on input "file" at bounding box center [573, 330] width 31 height 24
type input "C:\fakepath\SSS.pdf"
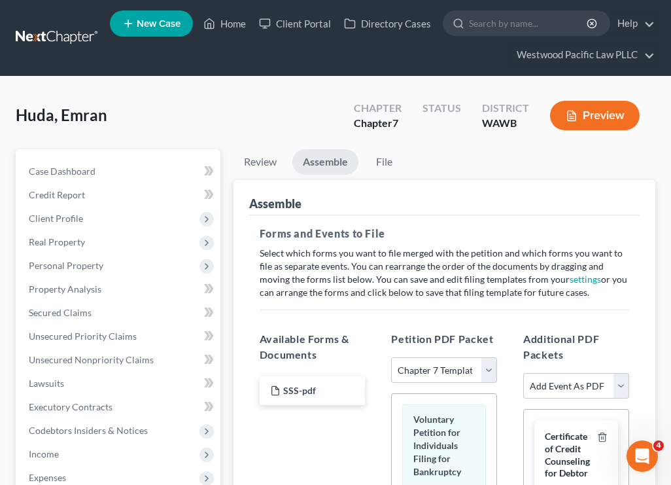
scroll to position [0, 0]
click at [386, 165] on link "File" at bounding box center [385, 162] width 42 height 26
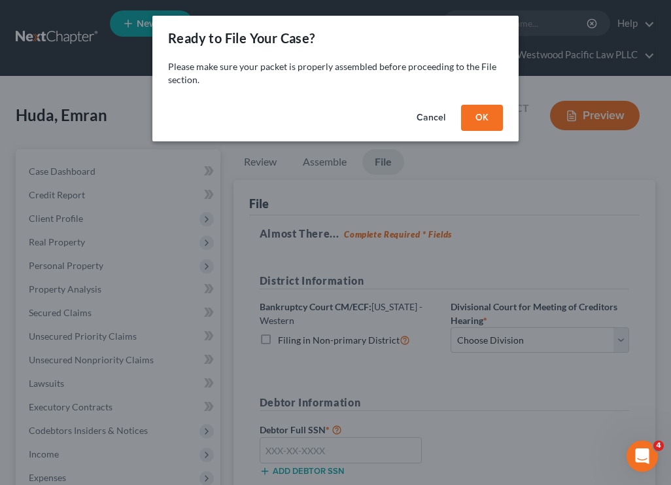
click at [480, 126] on button "OK" at bounding box center [482, 118] width 42 height 26
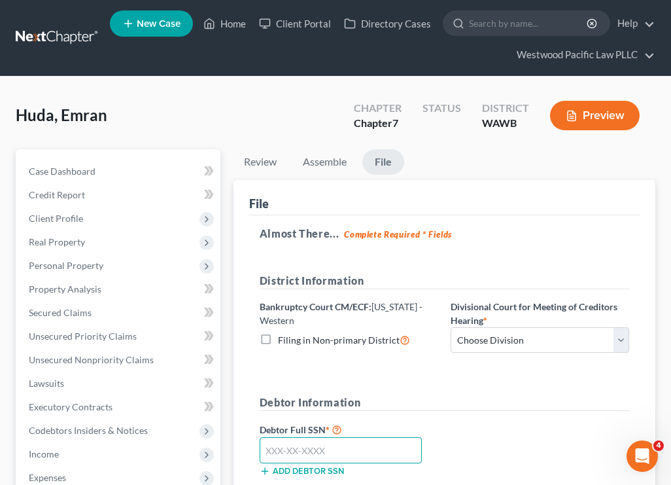
click at [276, 449] on input "text" at bounding box center [341, 450] width 162 height 26
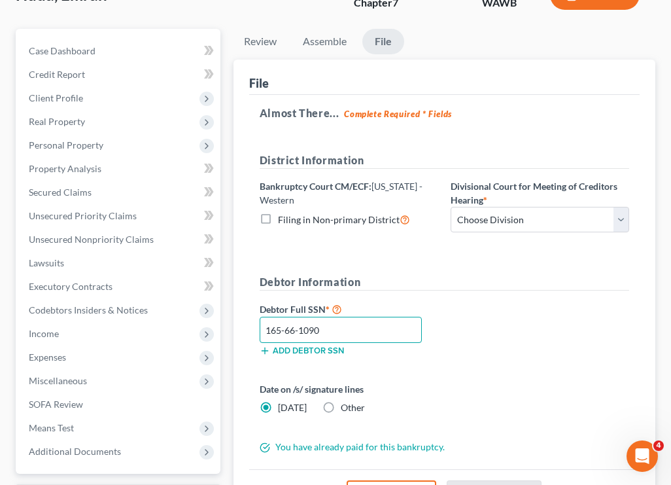
scroll to position [160, 0]
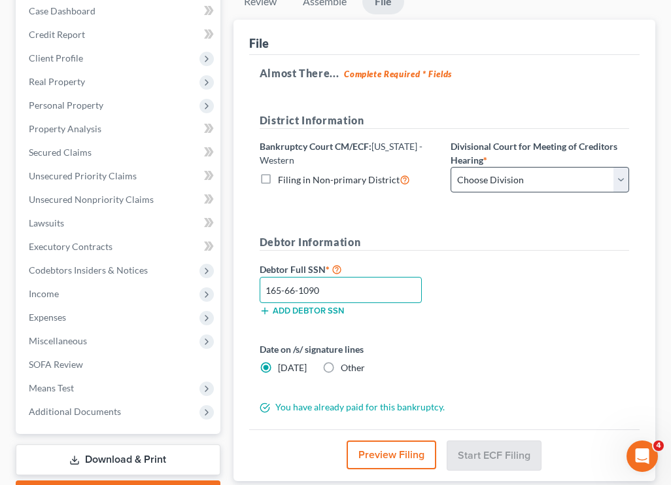
type input "165-66-1090"
select select "0"
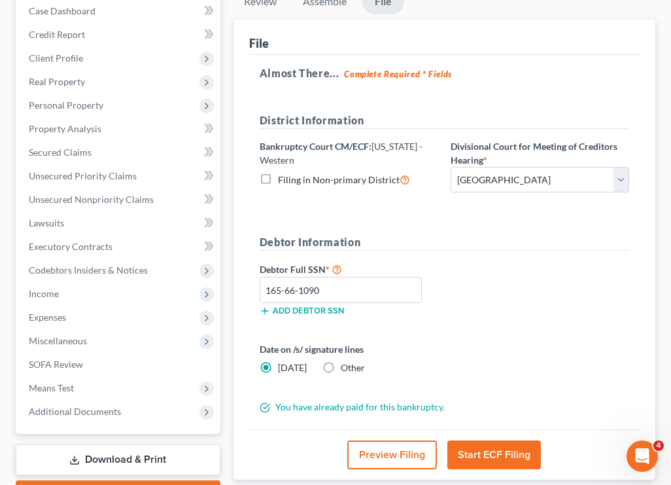
click at [487, 450] on button "Start ECF Filing" at bounding box center [494, 454] width 94 height 29
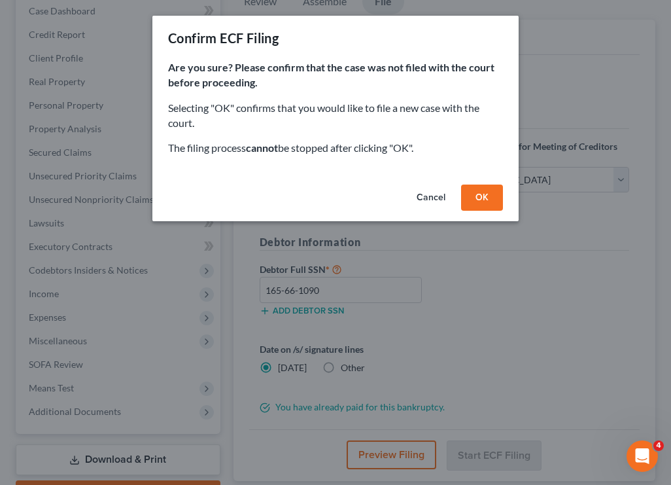
click at [485, 192] on button "OK" at bounding box center [482, 197] width 42 height 26
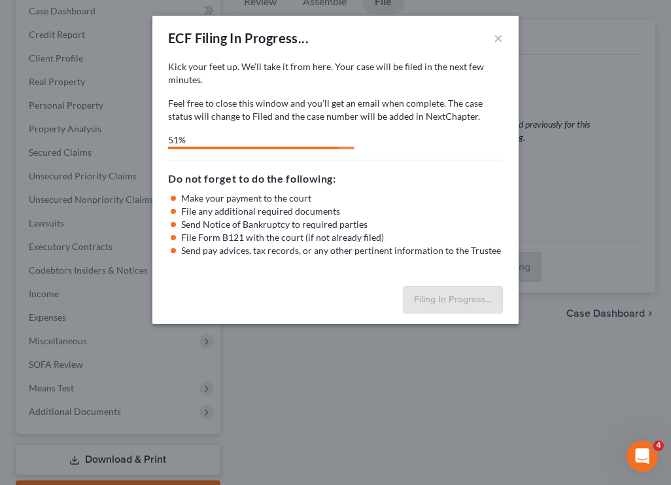
select select "0"
